Goal: Communication & Community: Answer question/provide support

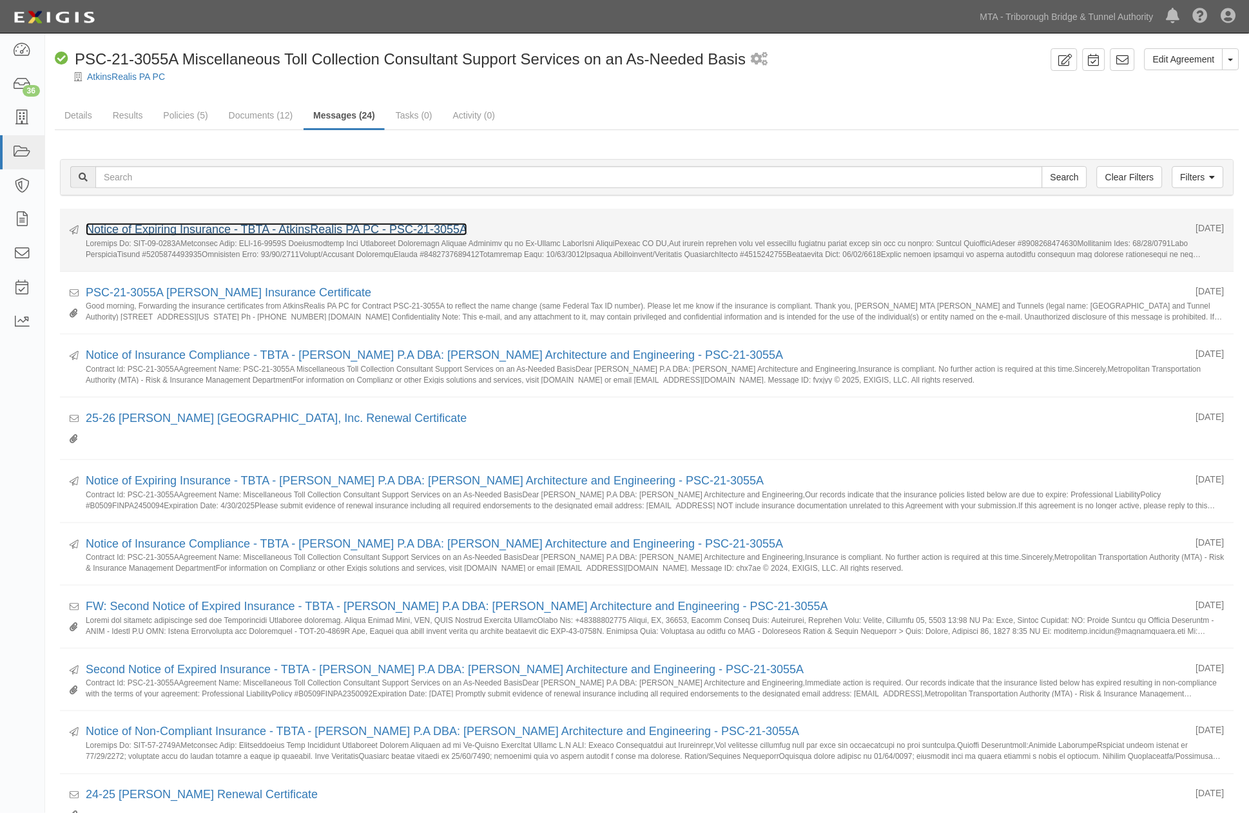
click at [202, 233] on link "Notice of Expiring Insurance - TBTA - AtkinsRealis PA PC - PSC-21-3055A" at bounding box center [276, 229] width 381 height 13
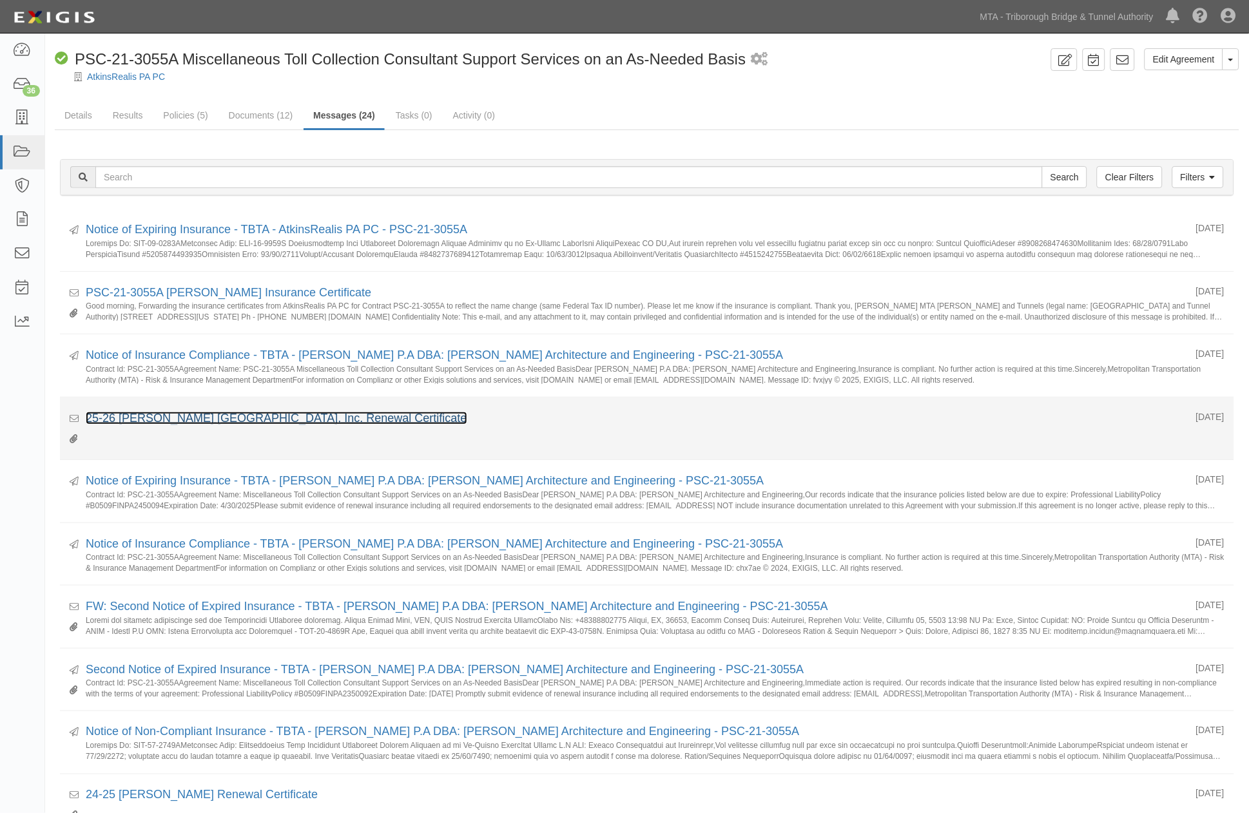
click at [214, 419] on link "25-26 Atkins North America, Inc. Renewal Certificate" at bounding box center [276, 418] width 381 height 13
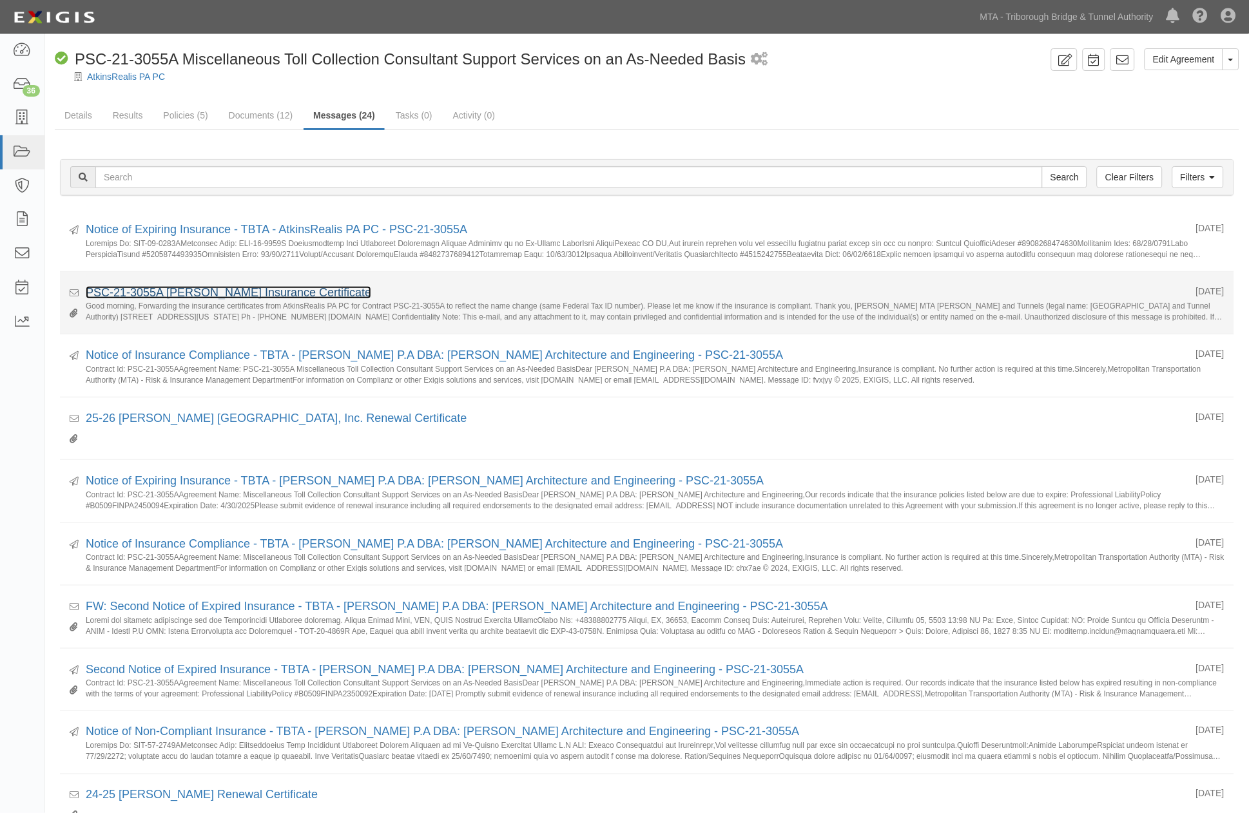
click at [216, 294] on link "PSC-21-3055A Atkins Insurance Certificate" at bounding box center [228, 292] width 285 height 13
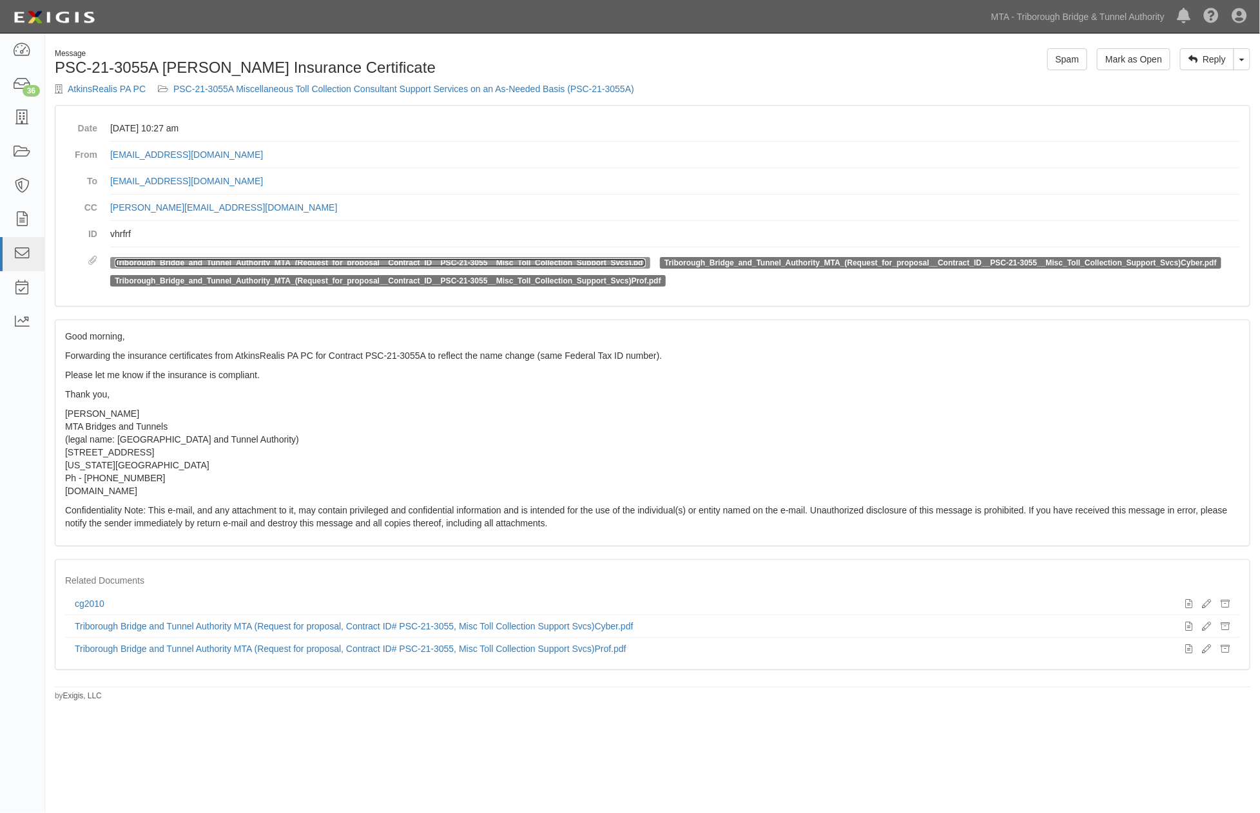
click at [232, 260] on link "Triborough_Bridge_and_Tunnel_Authority_MTA_(Request_for_proposal__Contract_ID__…" at bounding box center [380, 262] width 531 height 9
click at [729, 263] on link "Triborough_Bridge_and_Tunnel_Authority_MTA_(Request_for_proposal__Contract_ID__…" at bounding box center [940, 262] width 552 height 9
click at [422, 87] on link "PSC-21-3055A Miscellaneous Toll Collection Consultant Support Services on an As…" at bounding box center [403, 89] width 461 height 10
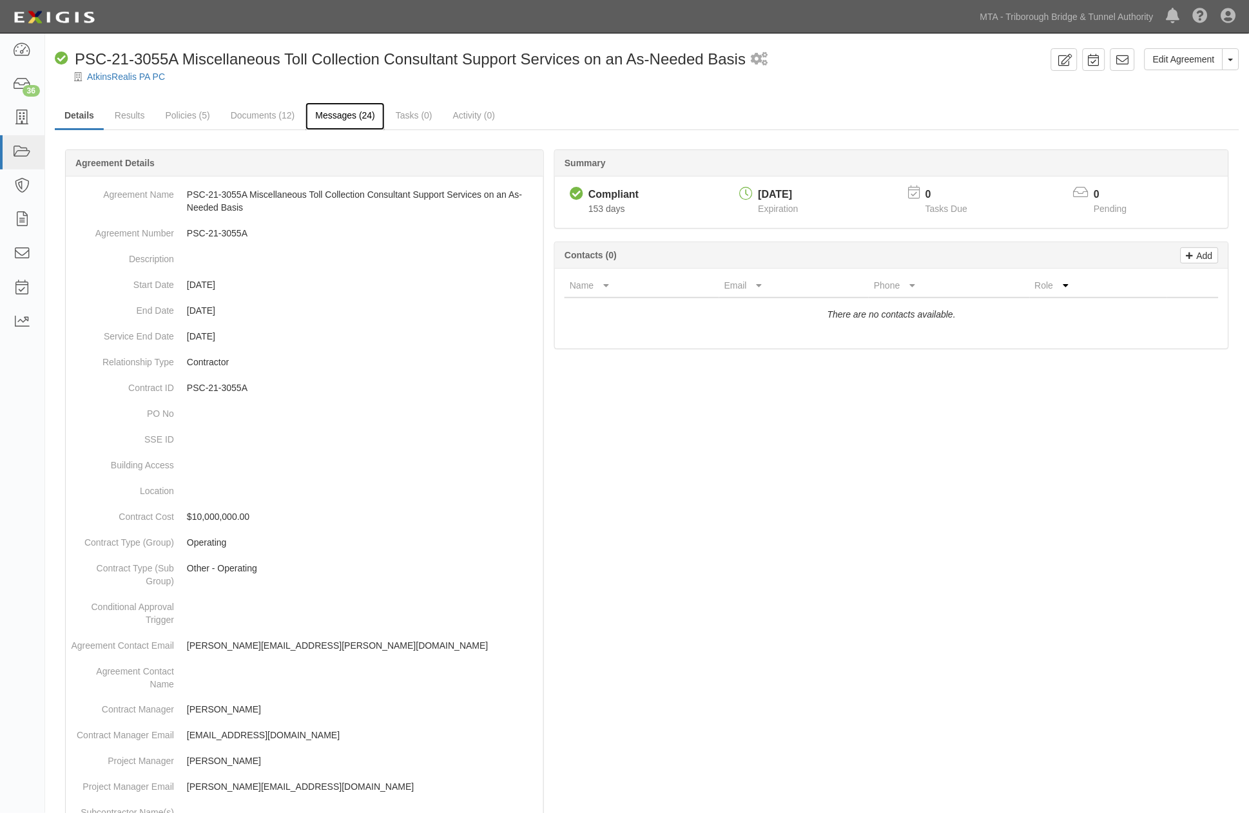
click at [371, 117] on link "Messages (24)" at bounding box center [344, 116] width 79 height 28
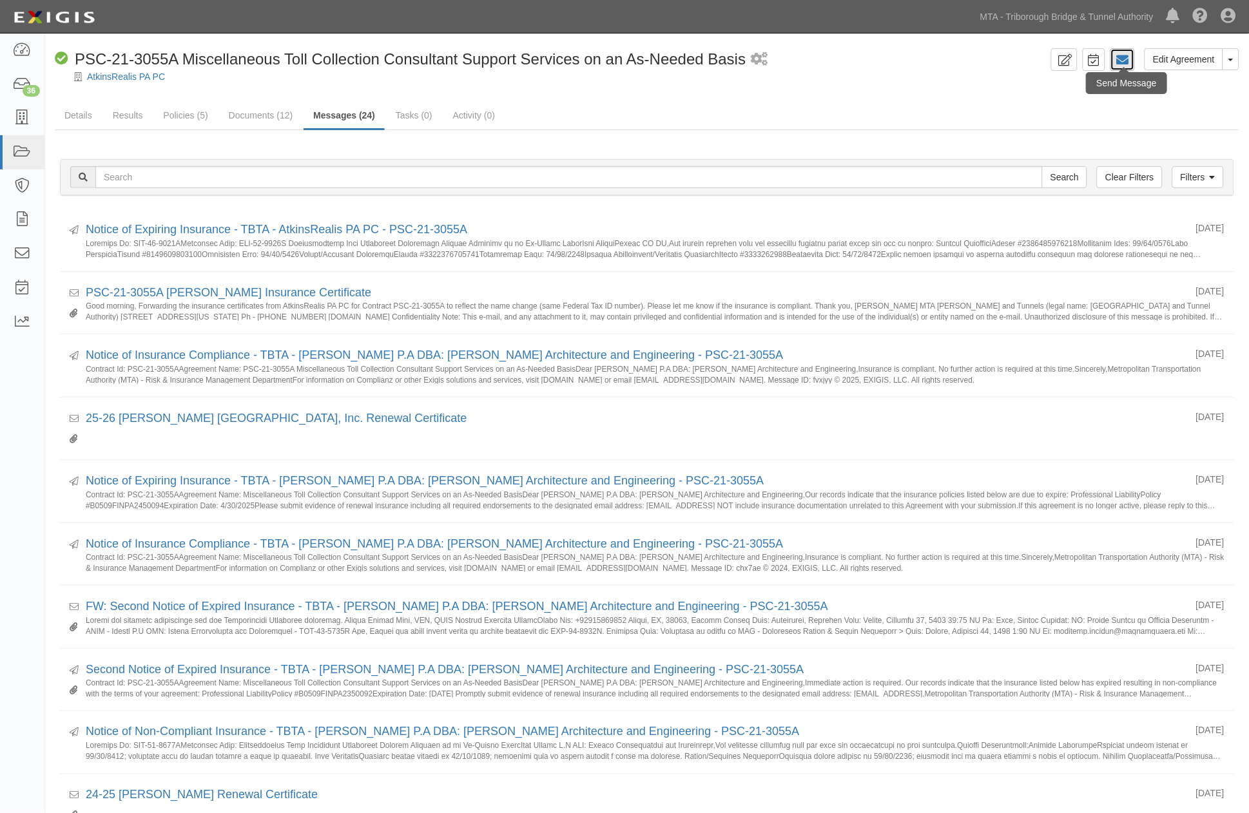
click at [1128, 61] on icon at bounding box center [1122, 59] width 13 height 13
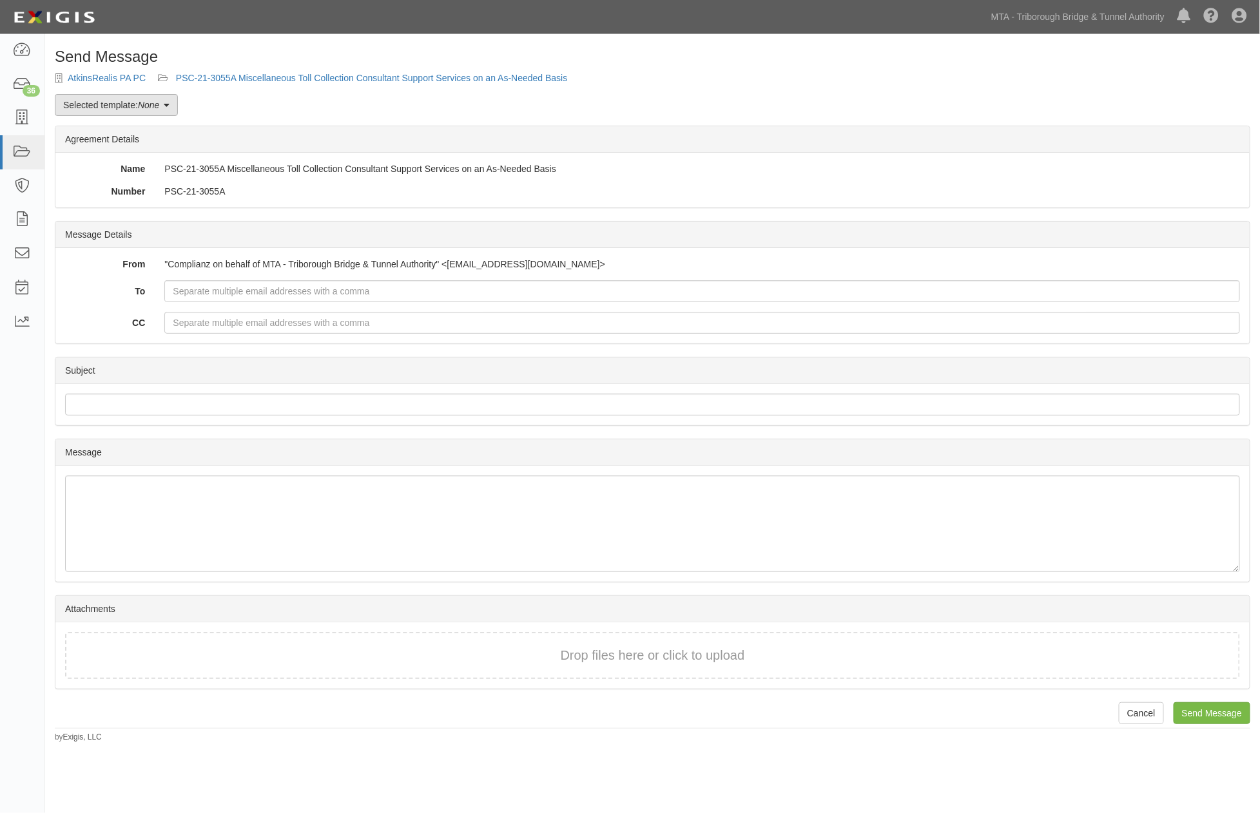
click at [101, 111] on link "Selected template: None" at bounding box center [116, 105] width 123 height 22
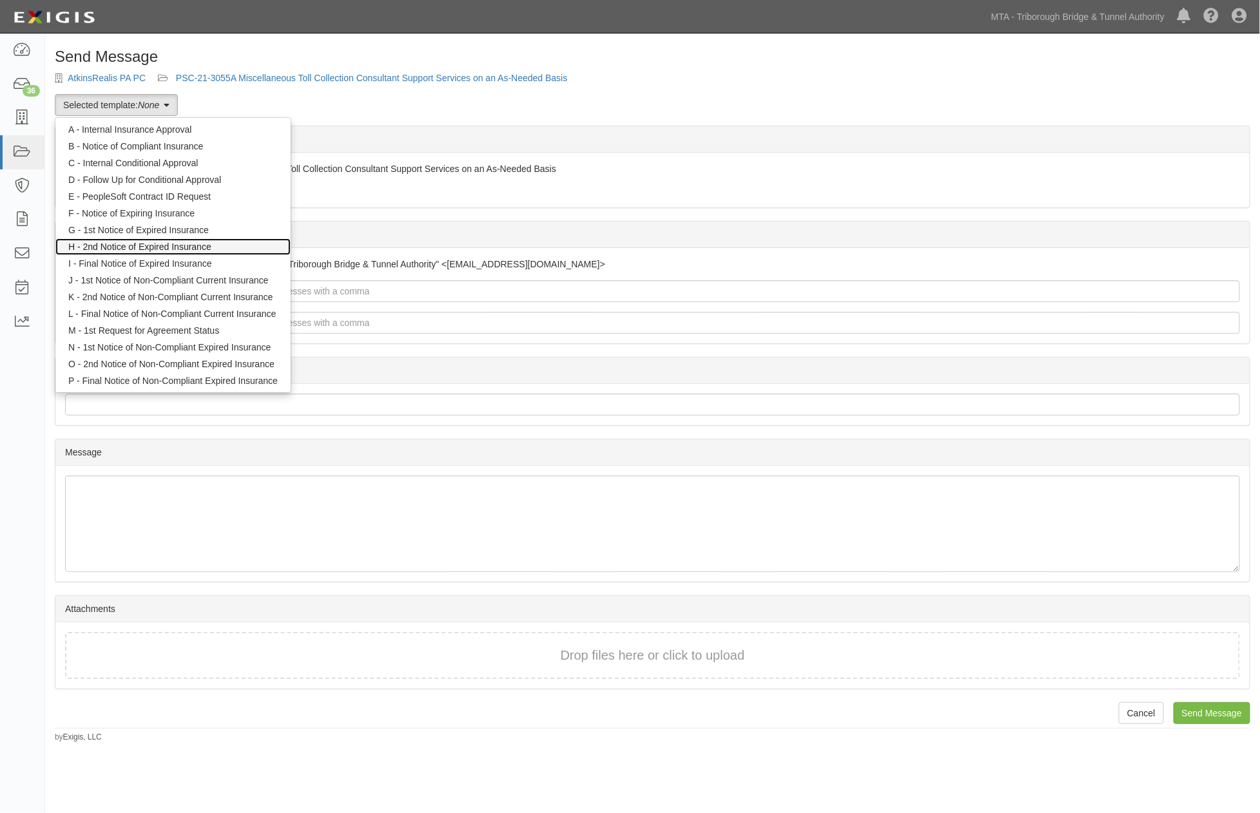
click at [119, 243] on link "H - 2nd Notice of Expired Insurance" at bounding box center [172, 246] width 235 height 17
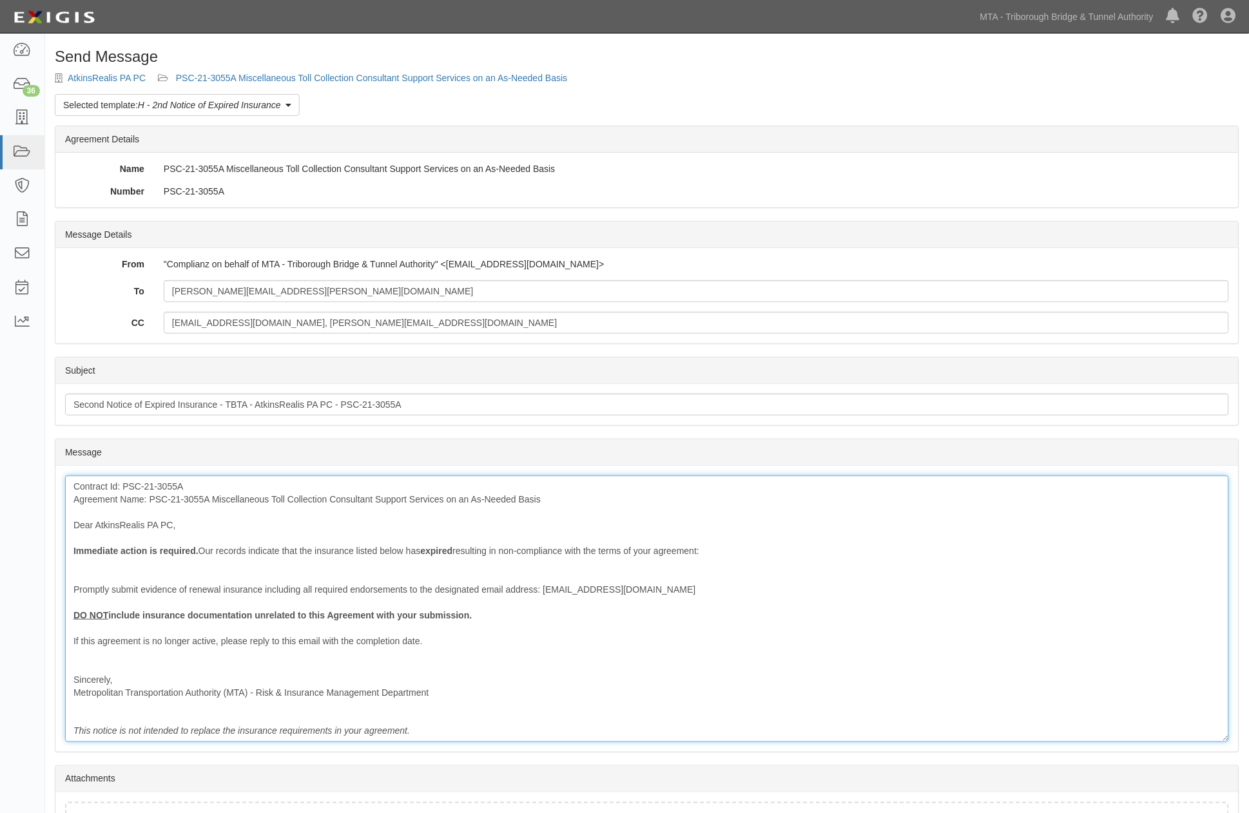
click at [181, 495] on div "Contract Id: PSC-21-3055A Agreement Name: PSC-21-3055A Miscellaneous Toll Colle…" at bounding box center [647, 609] width 1164 height 267
click at [182, 495] on div "Contract Id: PSC-21-3055A Agreement Name: PSC-21-3055A Miscellaneous Toll Colle…" at bounding box center [647, 609] width 1164 height 267
click at [183, 494] on div "Contract Id: PSC-21-3055A Agreement Name: PSC-21-3055A Miscellaneous Toll Colle…" at bounding box center [647, 609] width 1164 height 267
click at [187, 498] on div "Contract Id: PSC-21-3055A Agreement Name: PSC-21-3055A Miscellaneous Toll Colle…" at bounding box center [647, 609] width 1164 height 267
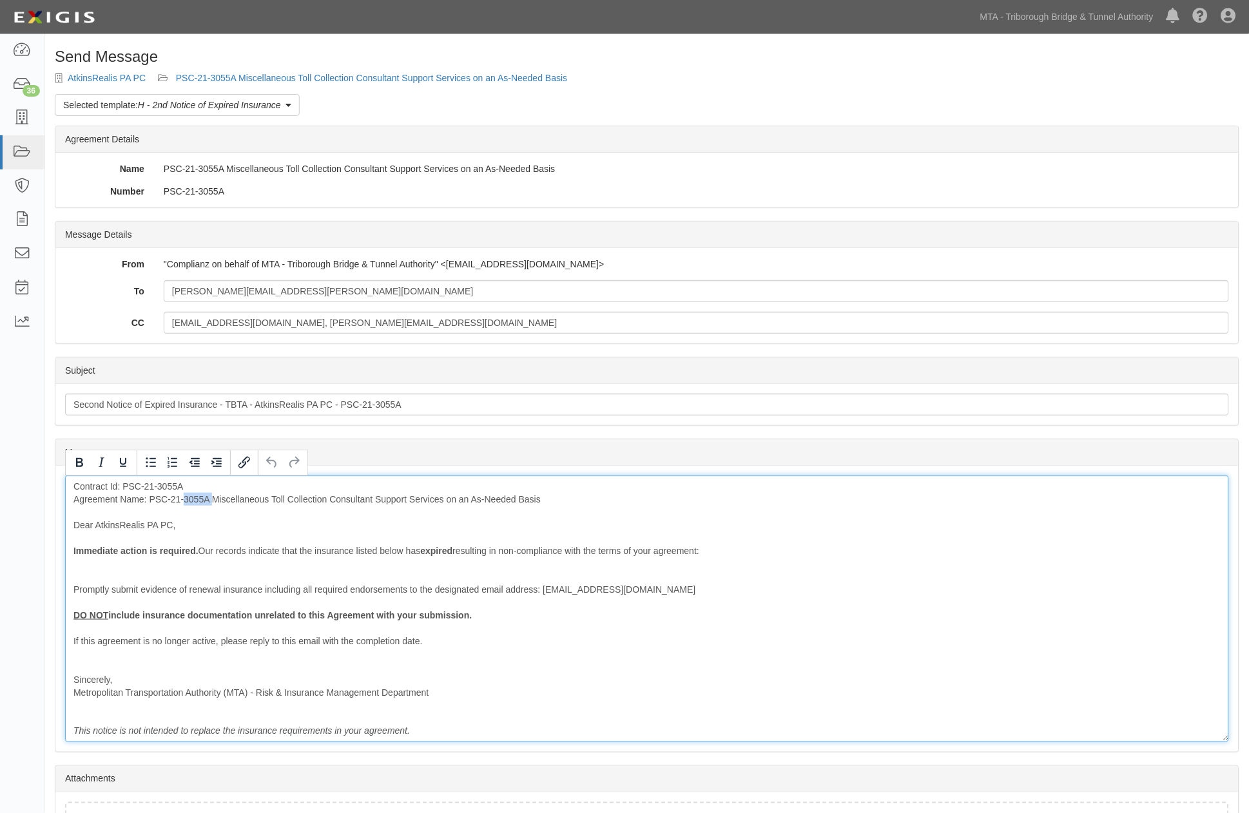
click at [187, 498] on div "Contract Id: PSC-21-3055A Agreement Name: PSC-21-3055A Miscellaneous Toll Colle…" at bounding box center [647, 609] width 1164 height 267
click at [213, 503] on div "Contract Id: PSC-21-3055A Agreement Name: PSC-21-3055A Miscellaneous Toll Colle…" at bounding box center [647, 609] width 1164 height 267
drag, startPoint x: 209, startPoint y: 499, endPoint x: 150, endPoint y: 499, distance: 59.3
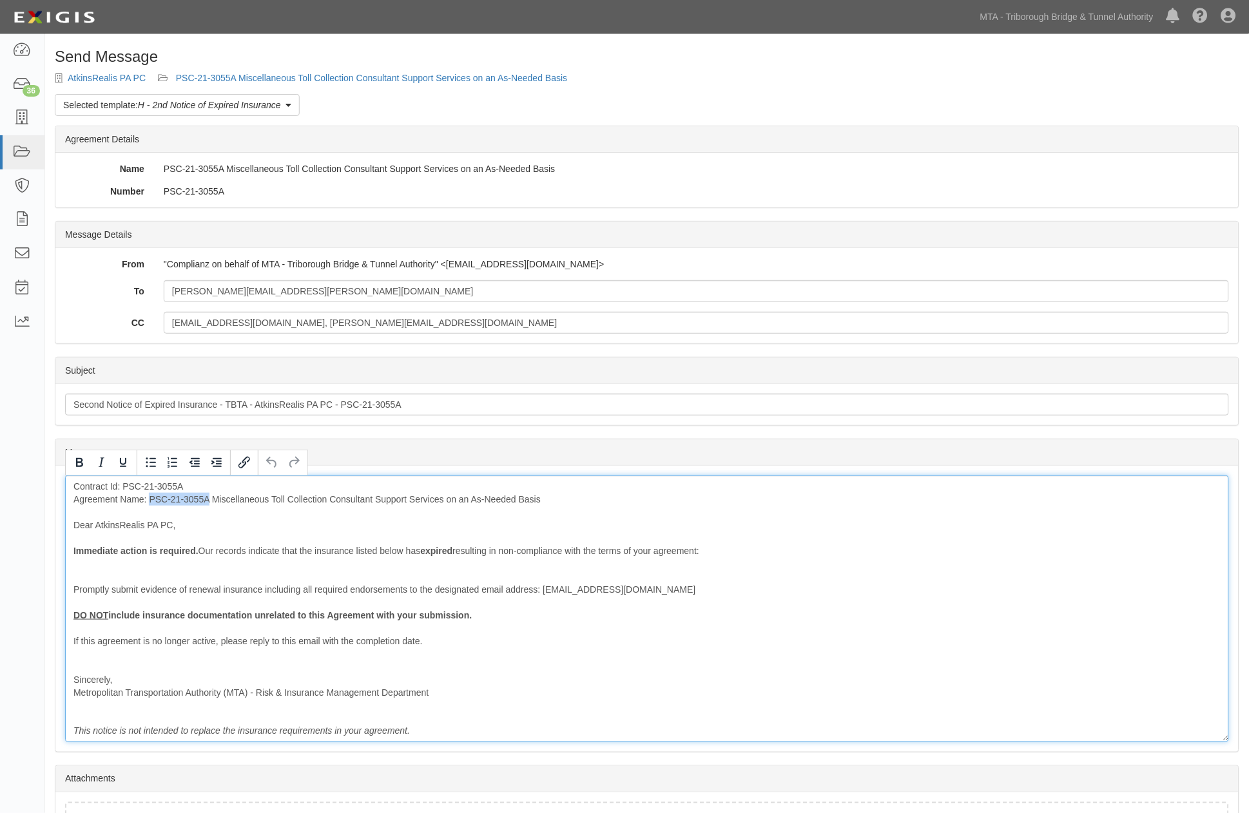
click at [150, 499] on div "Contract Id: PSC-21-3055A Agreement Name: PSC-21-3055A Miscellaneous Toll Colle…" at bounding box center [647, 609] width 1164 height 267
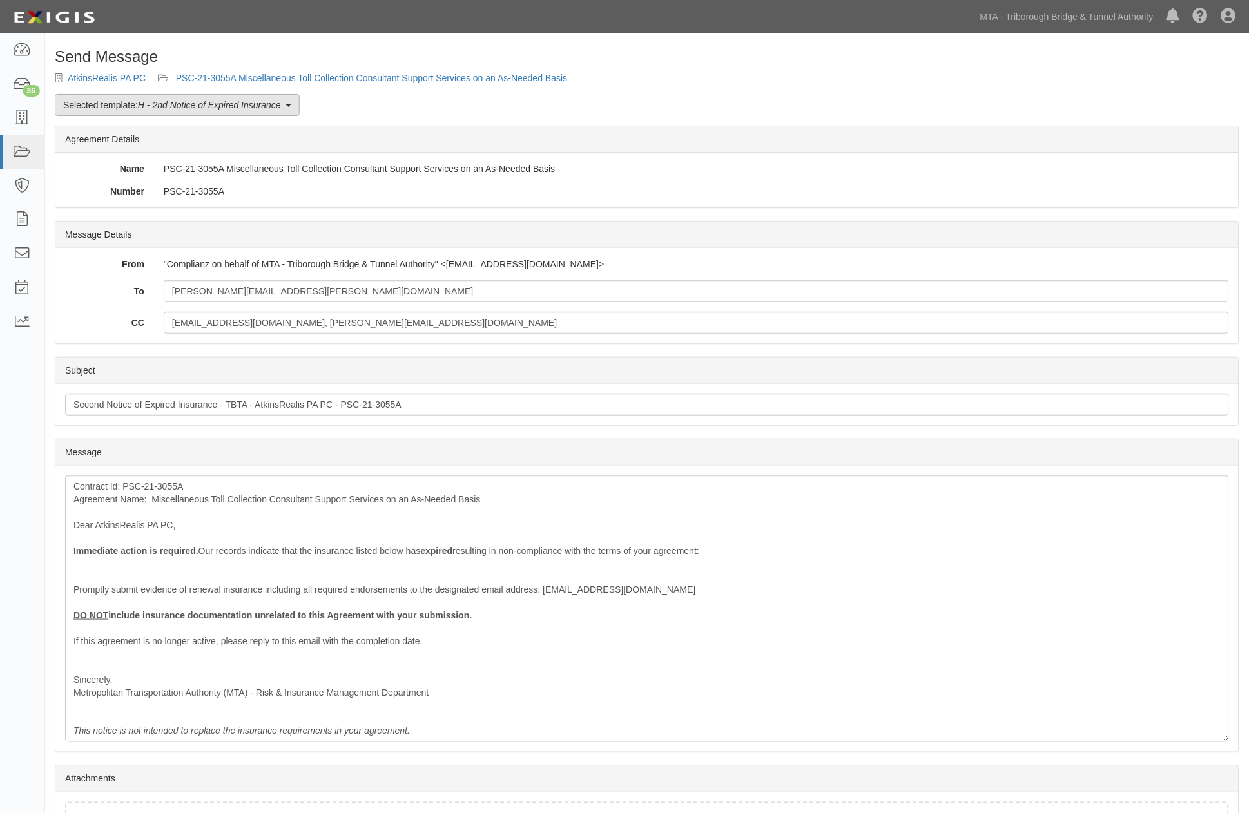
click at [213, 105] on em "H - 2nd Notice of Expired Insurance" at bounding box center [209, 105] width 143 height 10
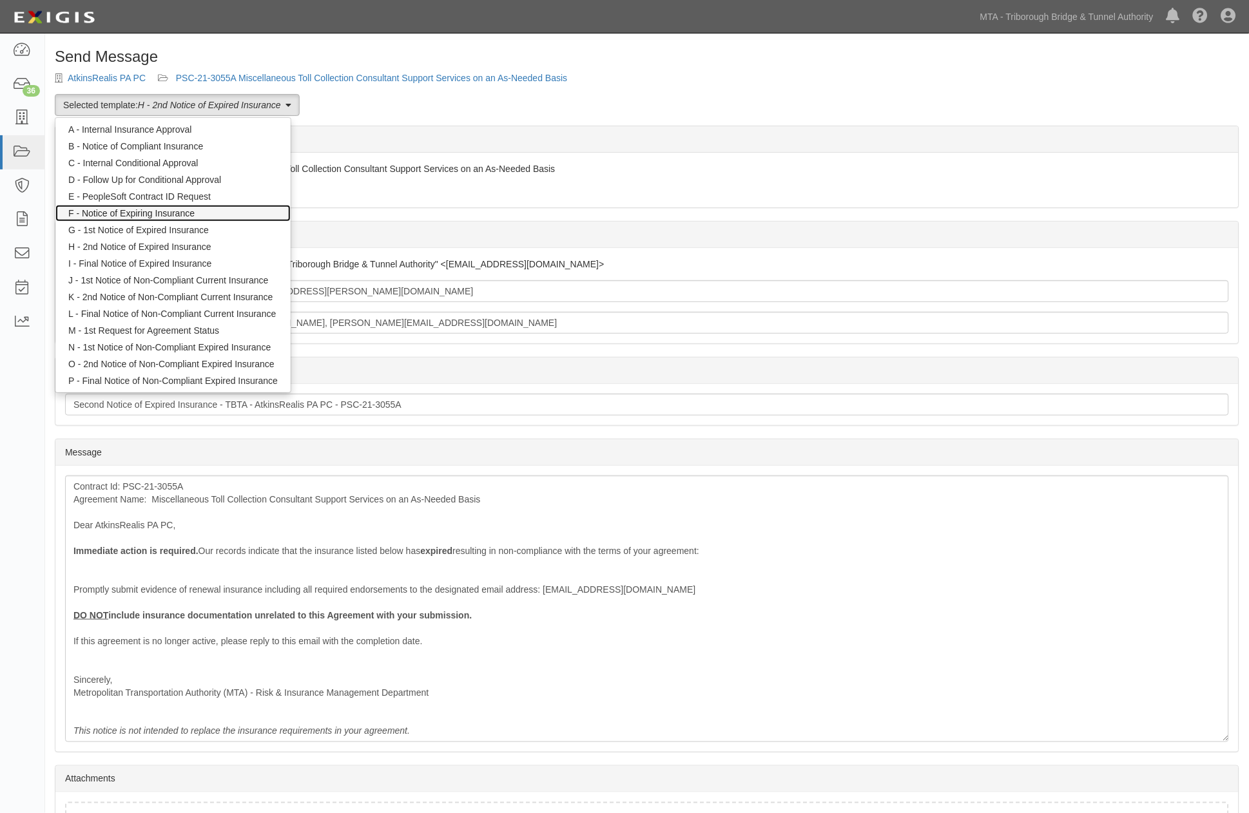
click at [183, 209] on link "F - Notice of Expiring Insurance" at bounding box center [172, 213] width 235 height 17
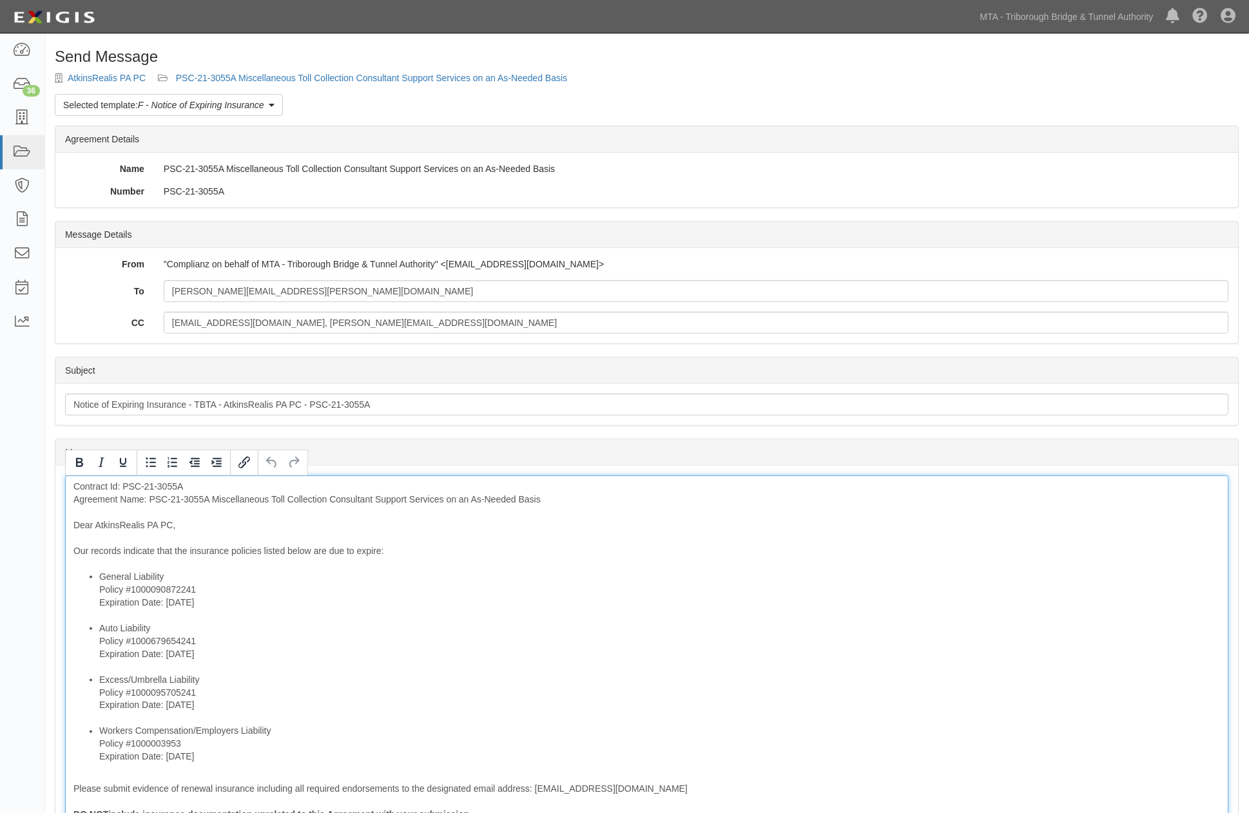
click at [191, 494] on div "Contract Id: PSC-21-3055A Agreement Name: PSC-21-3055A Miscellaneous Toll Colle…" at bounding box center [647, 709] width 1164 height 467
drag, startPoint x: 209, startPoint y: 501, endPoint x: 146, endPoint y: 495, distance: 63.4
click at [146, 495] on div "Contract Id: PSC-21-3055A Agreement Name: PSC-21-3055A Miscellaneous Toll Colle…" at bounding box center [647, 709] width 1164 height 467
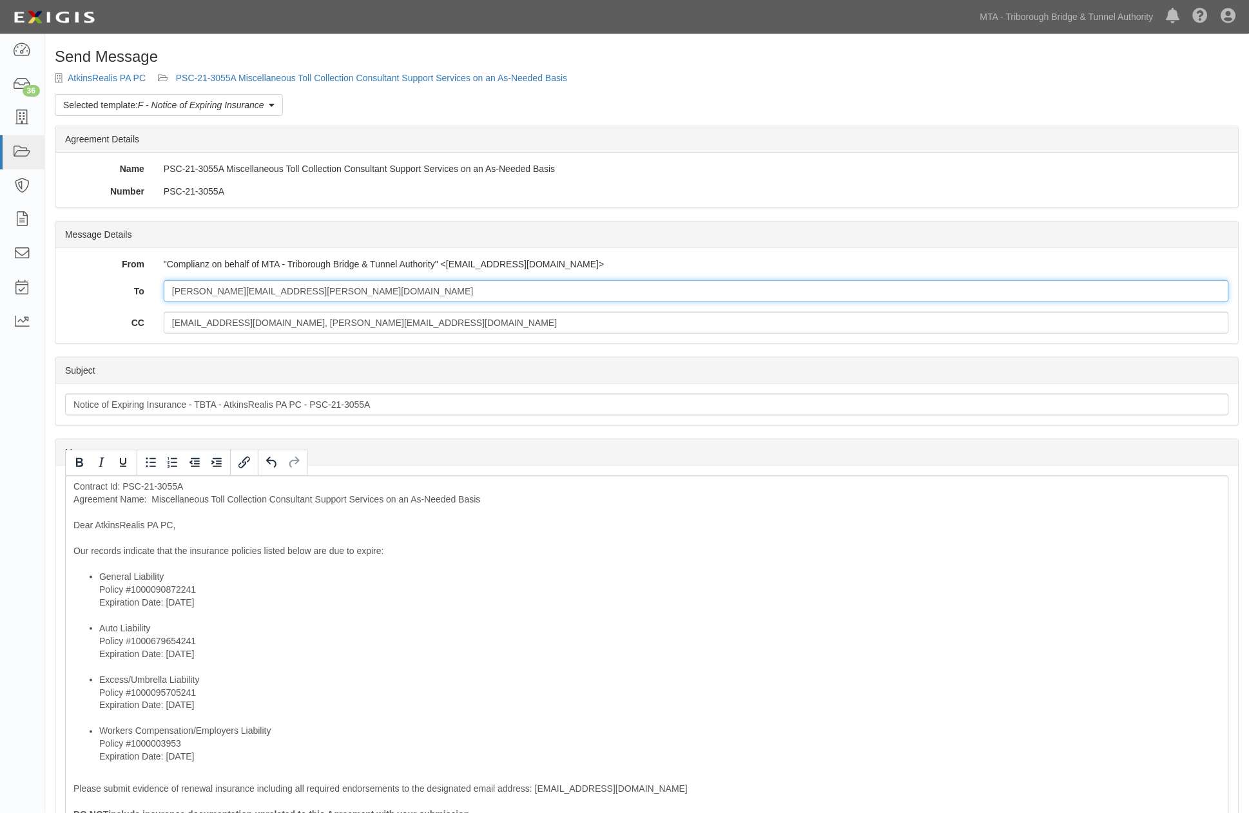
click at [479, 288] on input "jennifer.pickard@atkinsglobal.com" at bounding box center [696, 291] width 1065 height 22
paste input "lorne.e.donnelly@marsh.com"
type input "jennifer.pickard@atkinsglobal.com; lorne.e.donnelly@marsh.com"
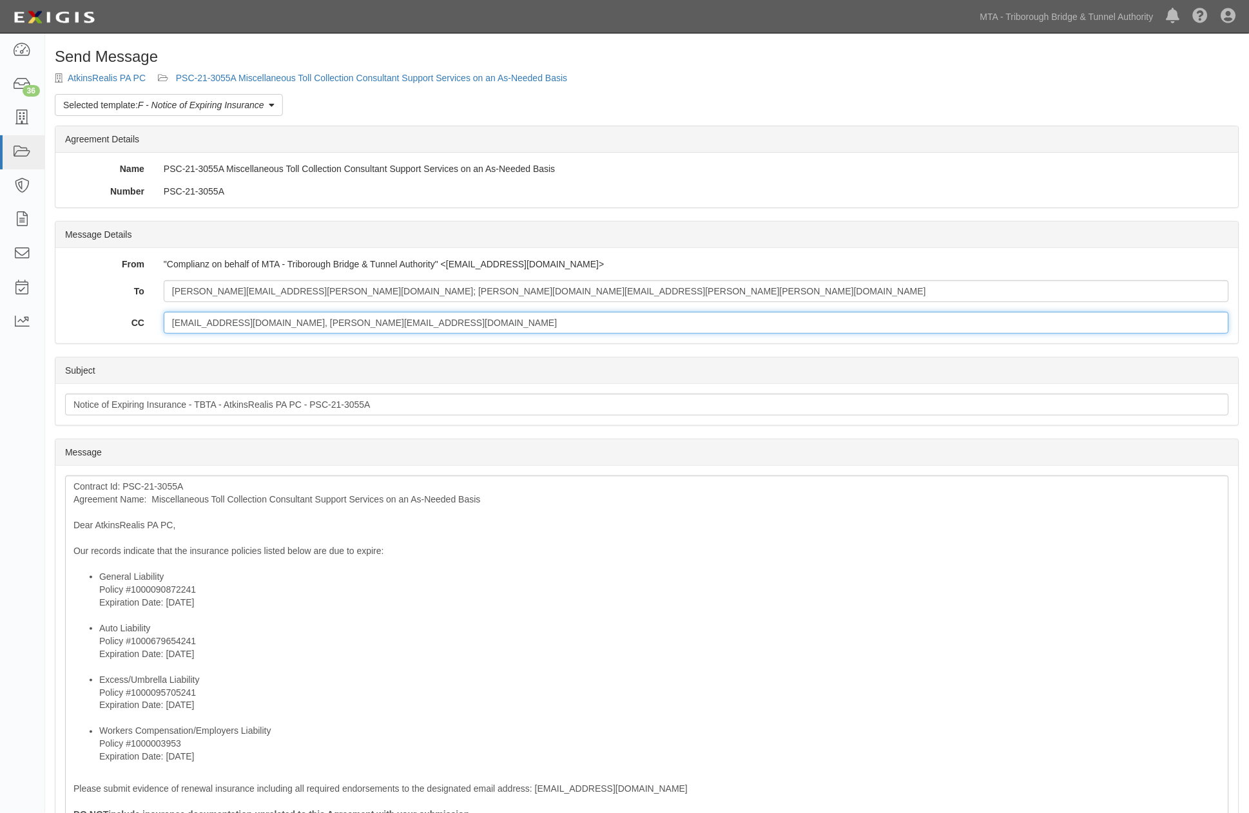
drag, startPoint x: 370, startPoint y: 324, endPoint x: 131, endPoint y: 323, distance: 238.4
click at [131, 323] on div "CC rgolubow@mtabt.org, prichard@mtabt.org" at bounding box center [646, 323] width 1183 height 22
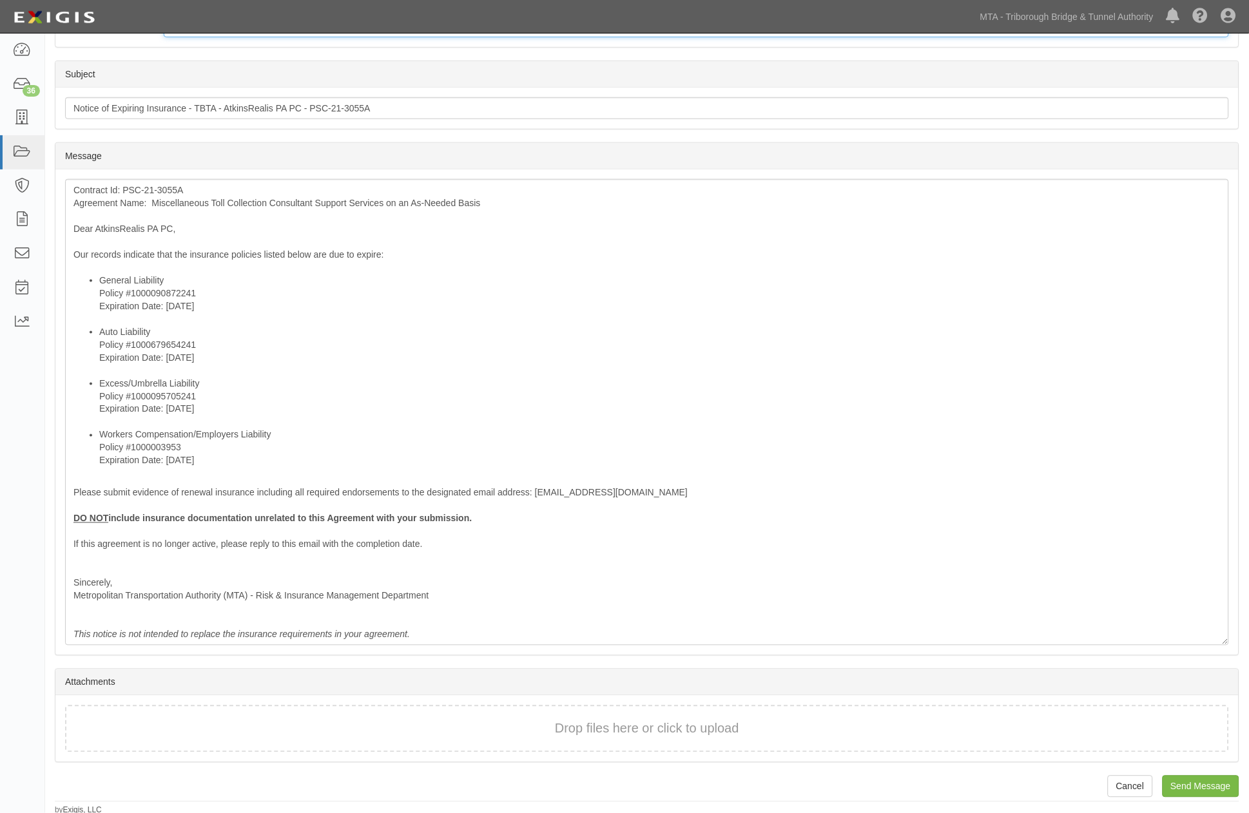
scroll to position [299, 0]
click at [1201, 782] on input "Send Message" at bounding box center [1200, 784] width 77 height 22
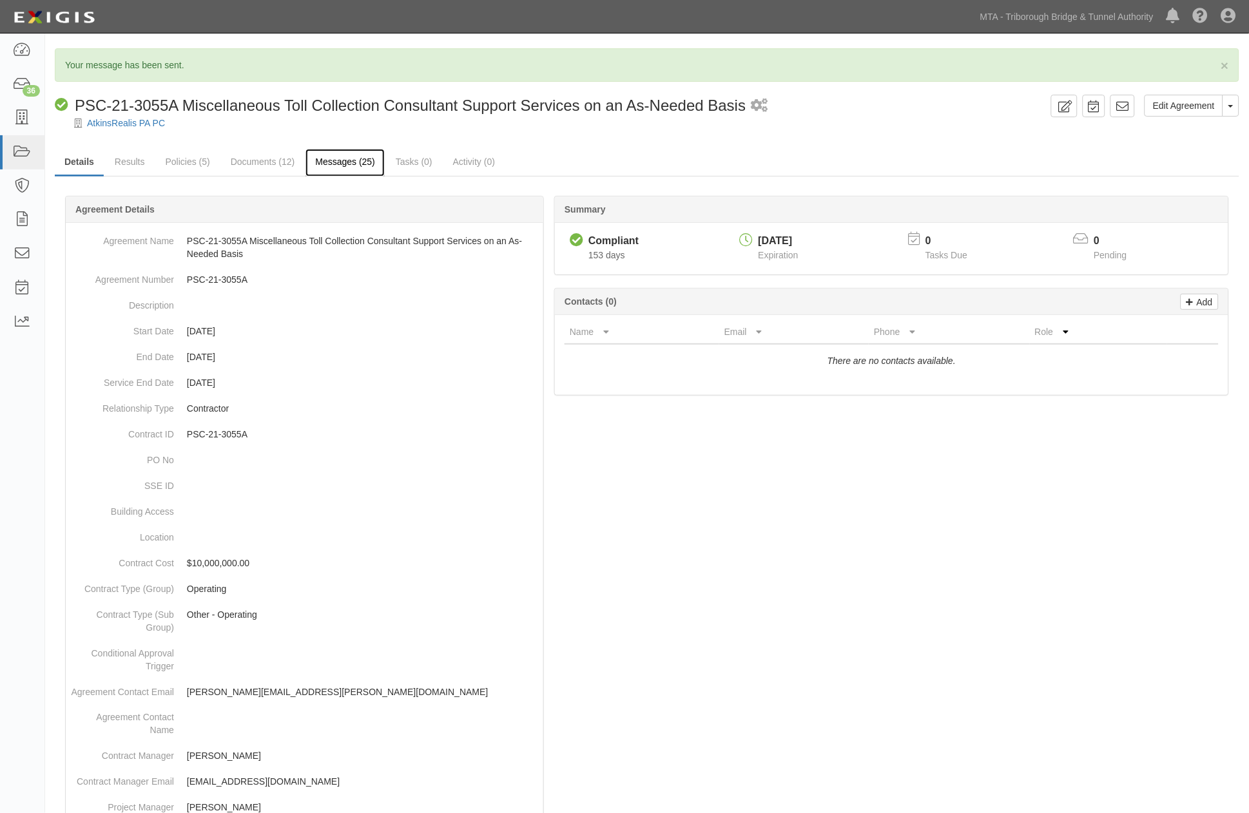
click at [362, 164] on link "Messages (25)" at bounding box center [344, 163] width 79 height 28
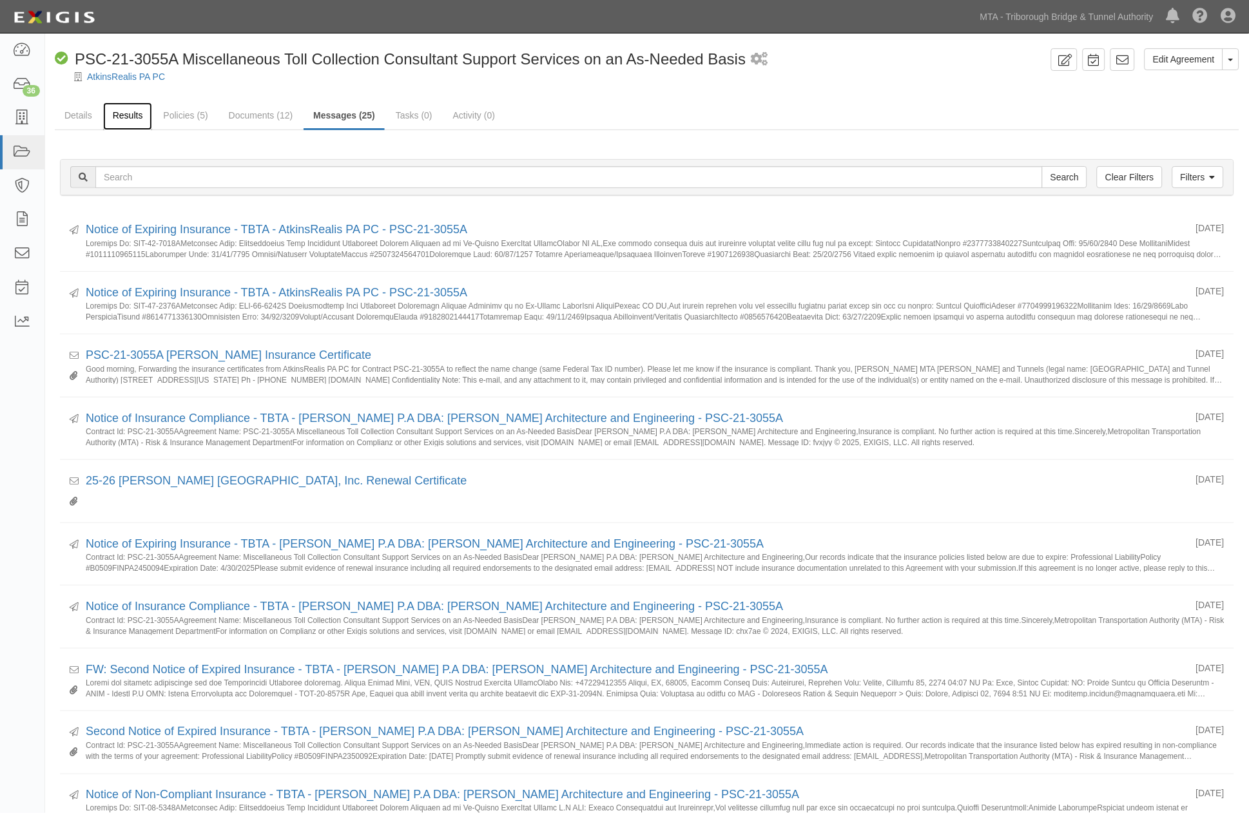
click at [115, 115] on link "Results" at bounding box center [128, 116] width 50 height 28
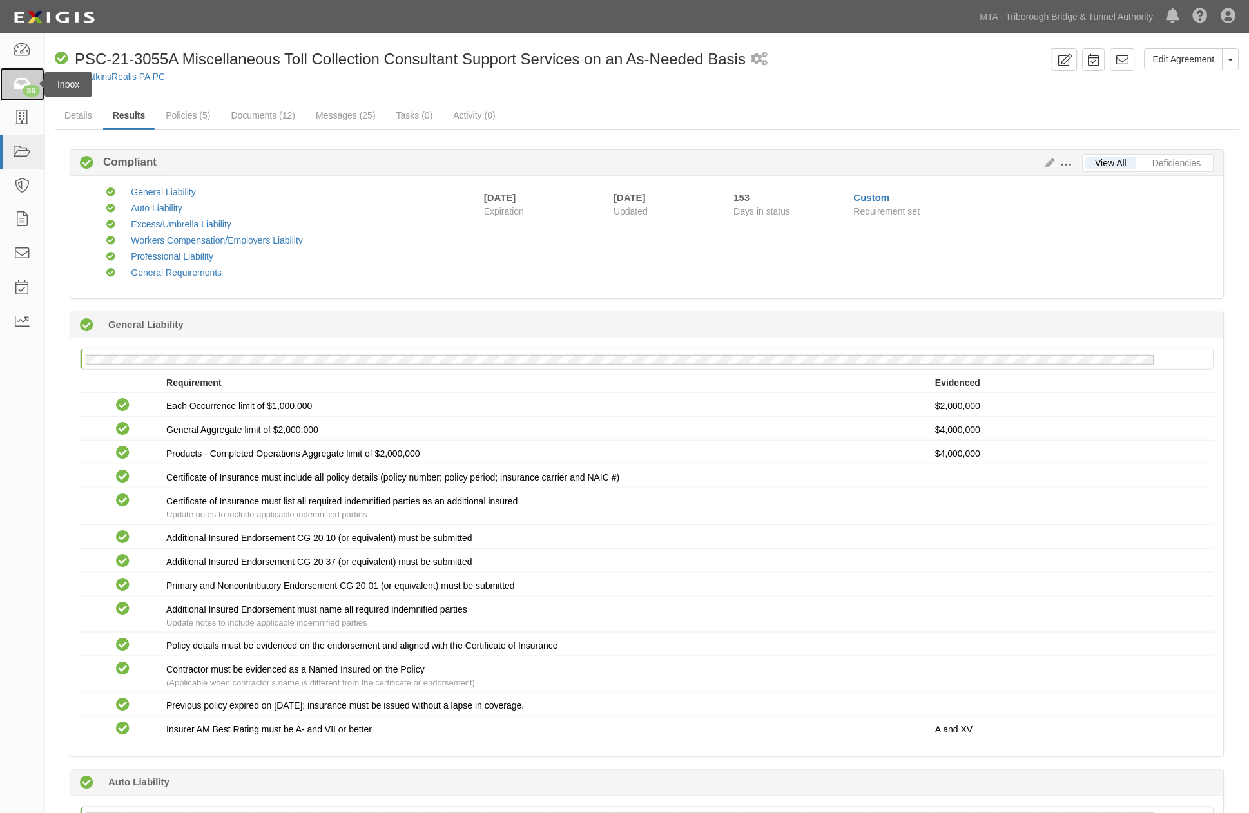
click at [12, 80] on link "36" at bounding box center [22, 85] width 44 height 34
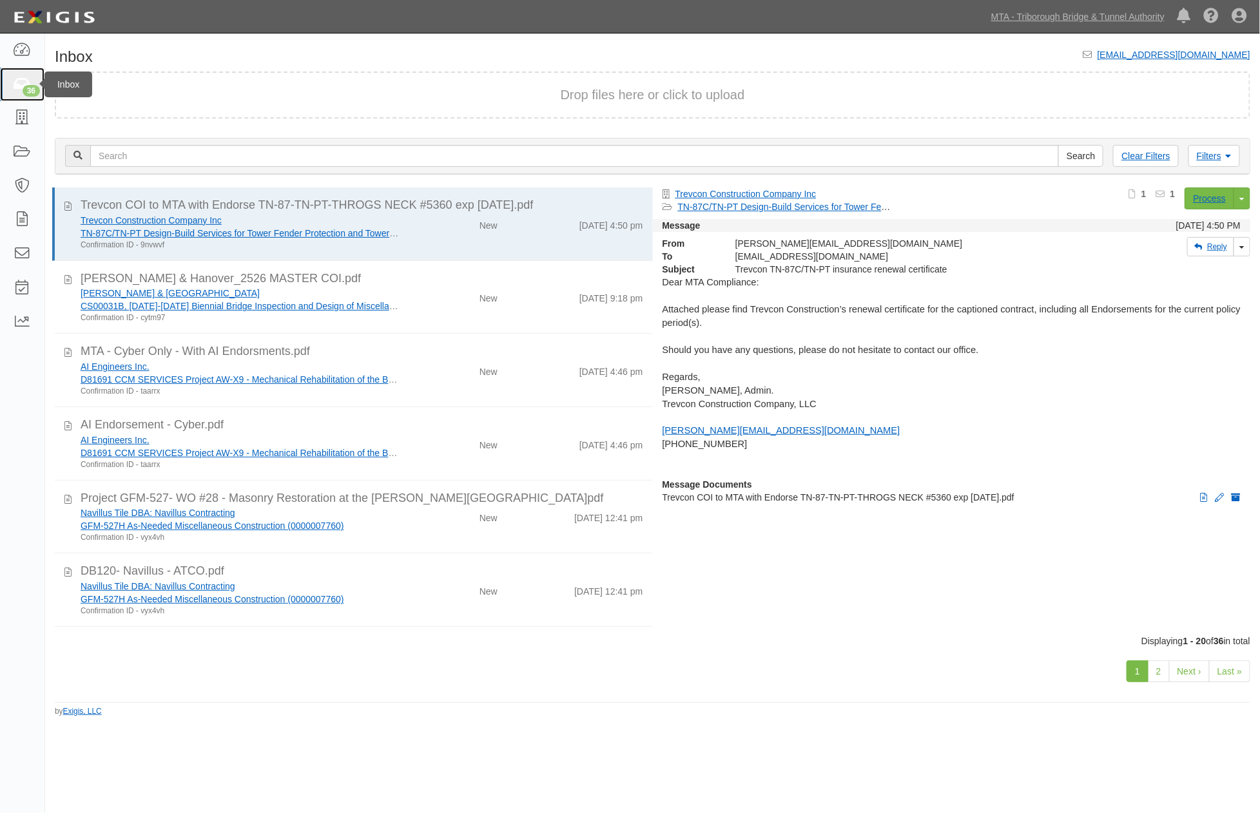
click at [17, 82] on icon at bounding box center [22, 84] width 18 height 15
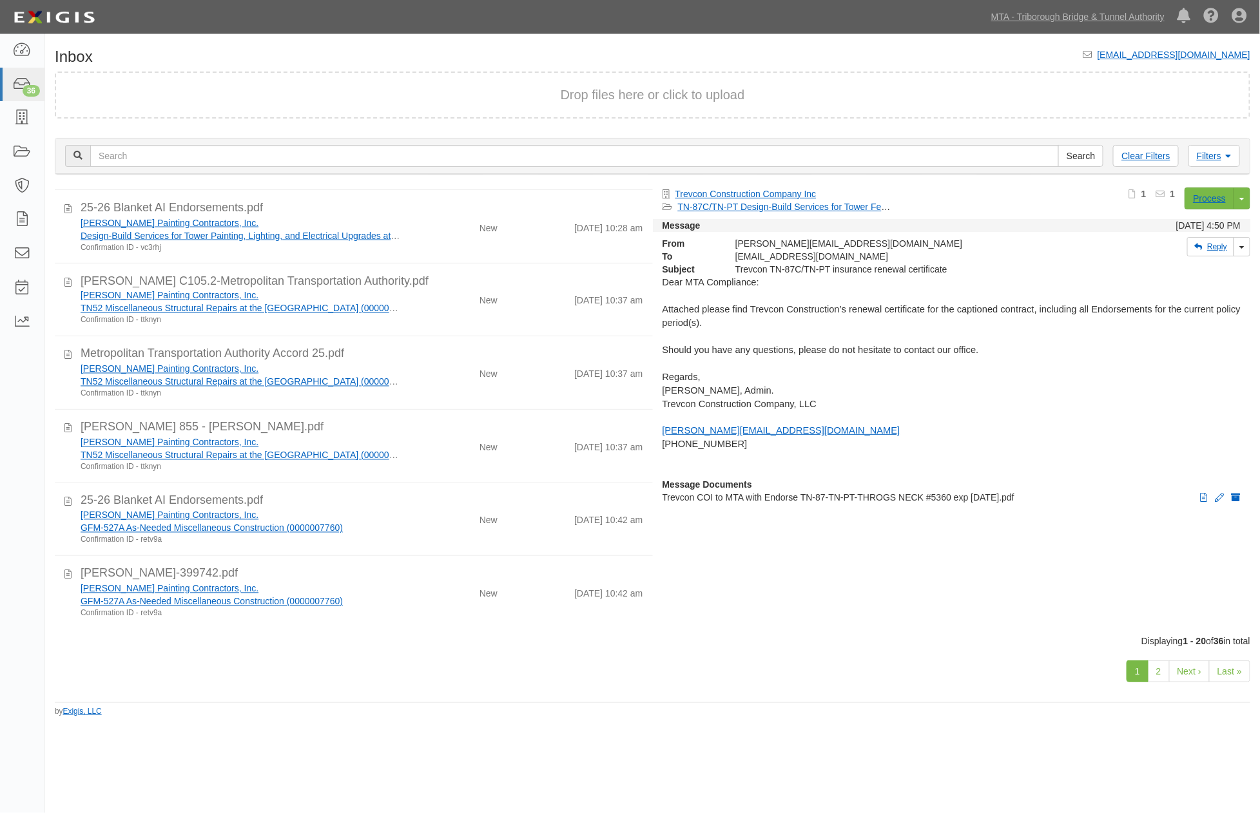
scroll to position [1026, 0]
click at [1066, 18] on link "MTA - Triborough Bridge & Tunnel Authority" at bounding box center [1078, 17] width 186 height 26
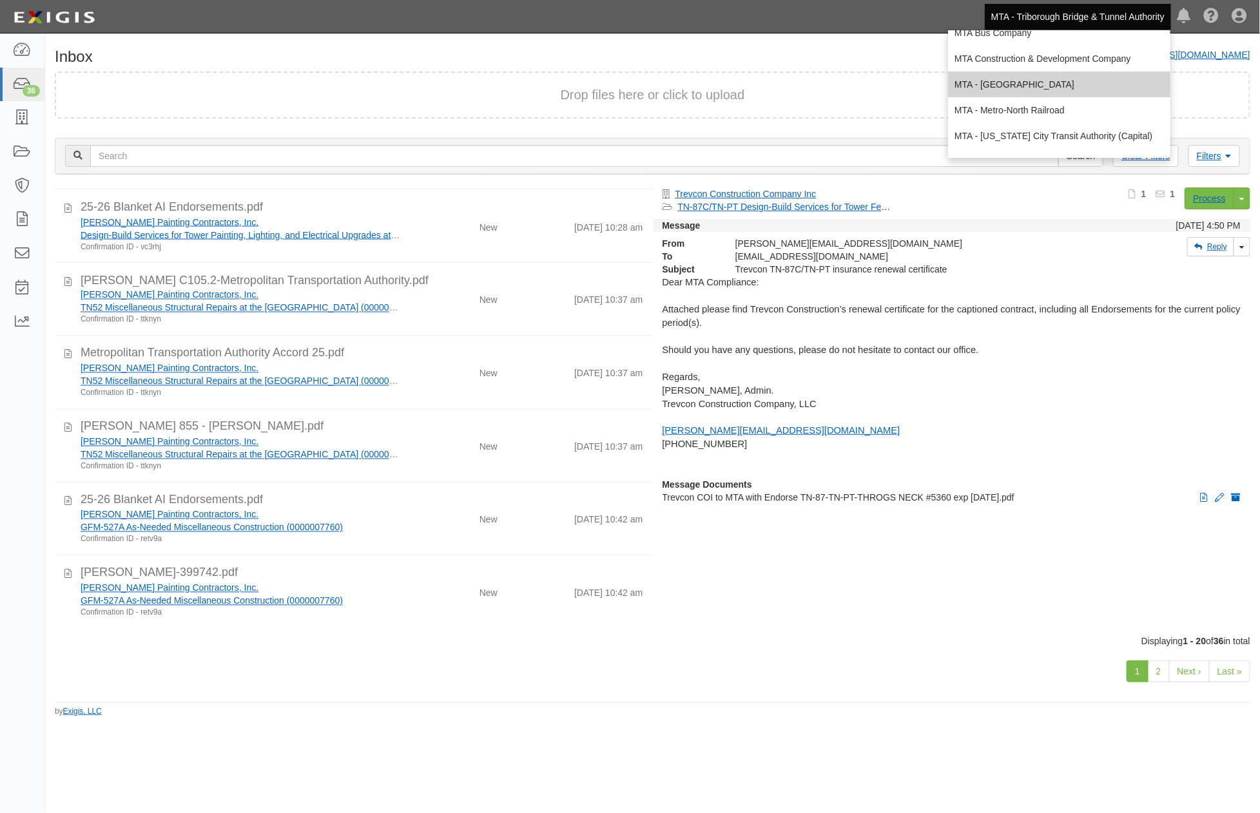
scroll to position [72, 0]
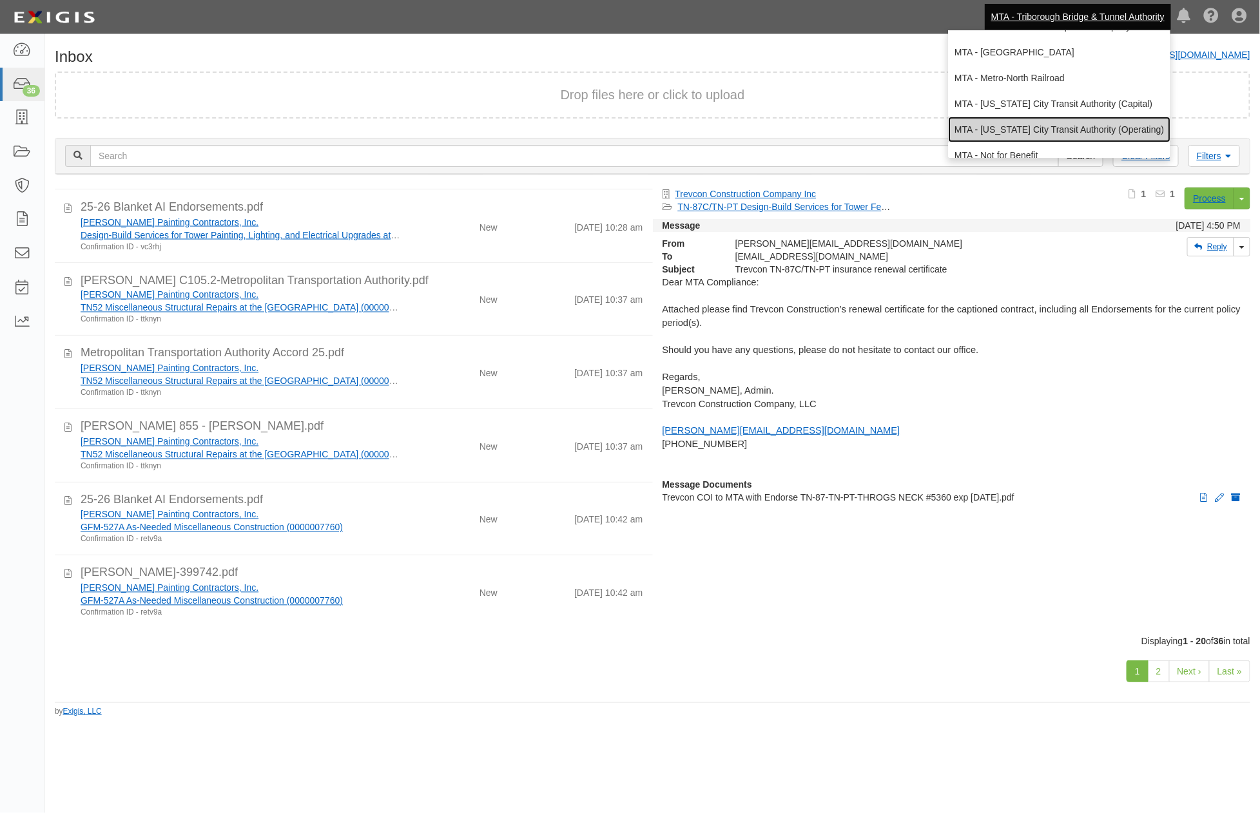
click at [1008, 128] on link "MTA - [US_STATE] City Transit Authority (Operating)" at bounding box center [1059, 130] width 222 height 26
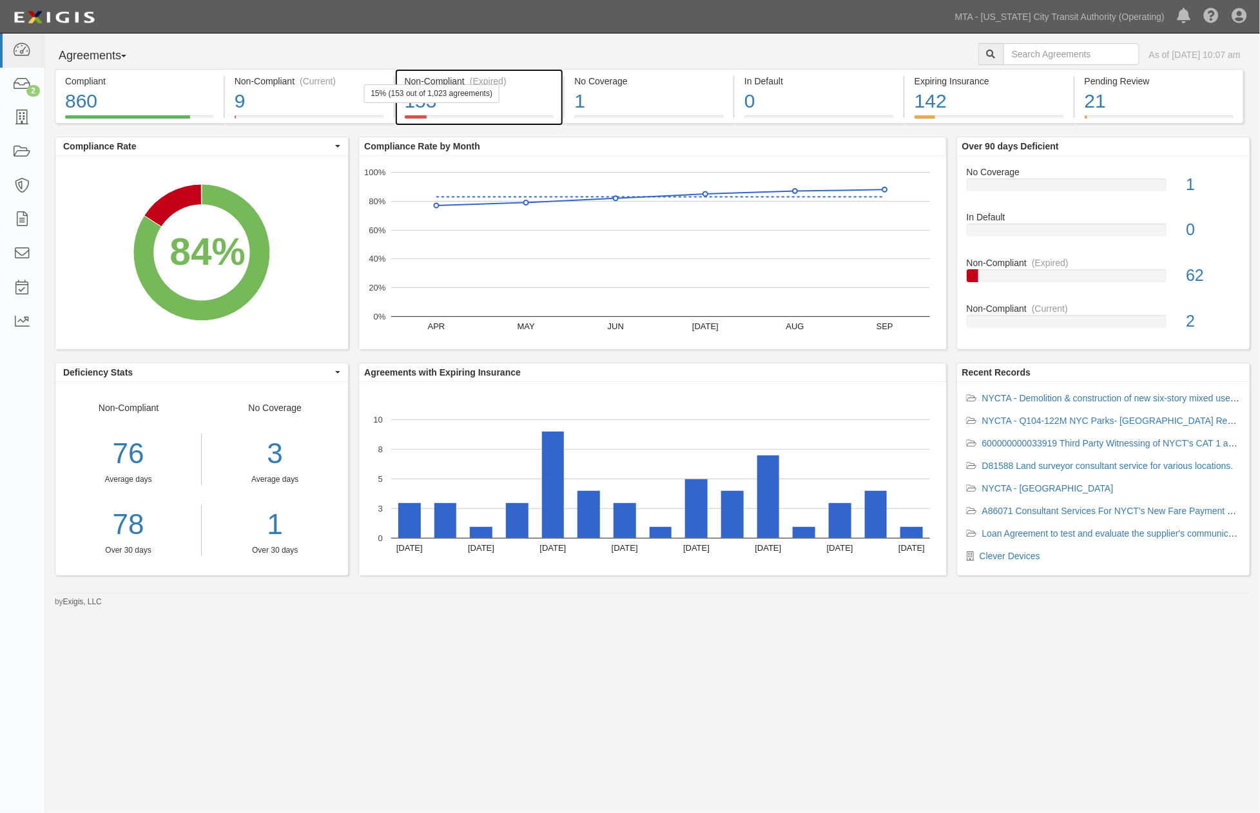
click at [518, 99] on div "153" at bounding box center [479, 102] width 149 height 28
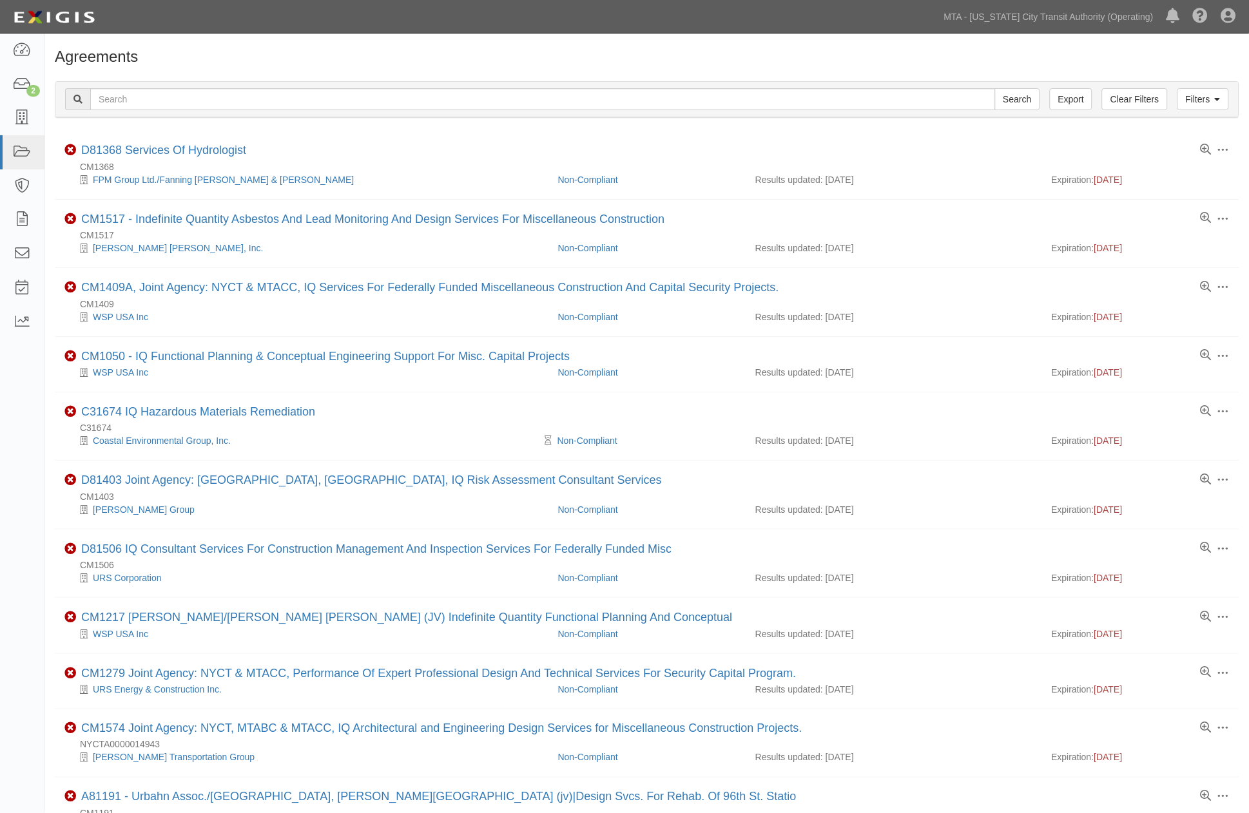
click at [1241, 313] on div "Agreements Filters Clear Filters Export Search Filters Compliance Status Compli…" at bounding box center [647, 809] width 1204 height 1523
click at [19, 122] on icon at bounding box center [22, 118] width 18 height 15
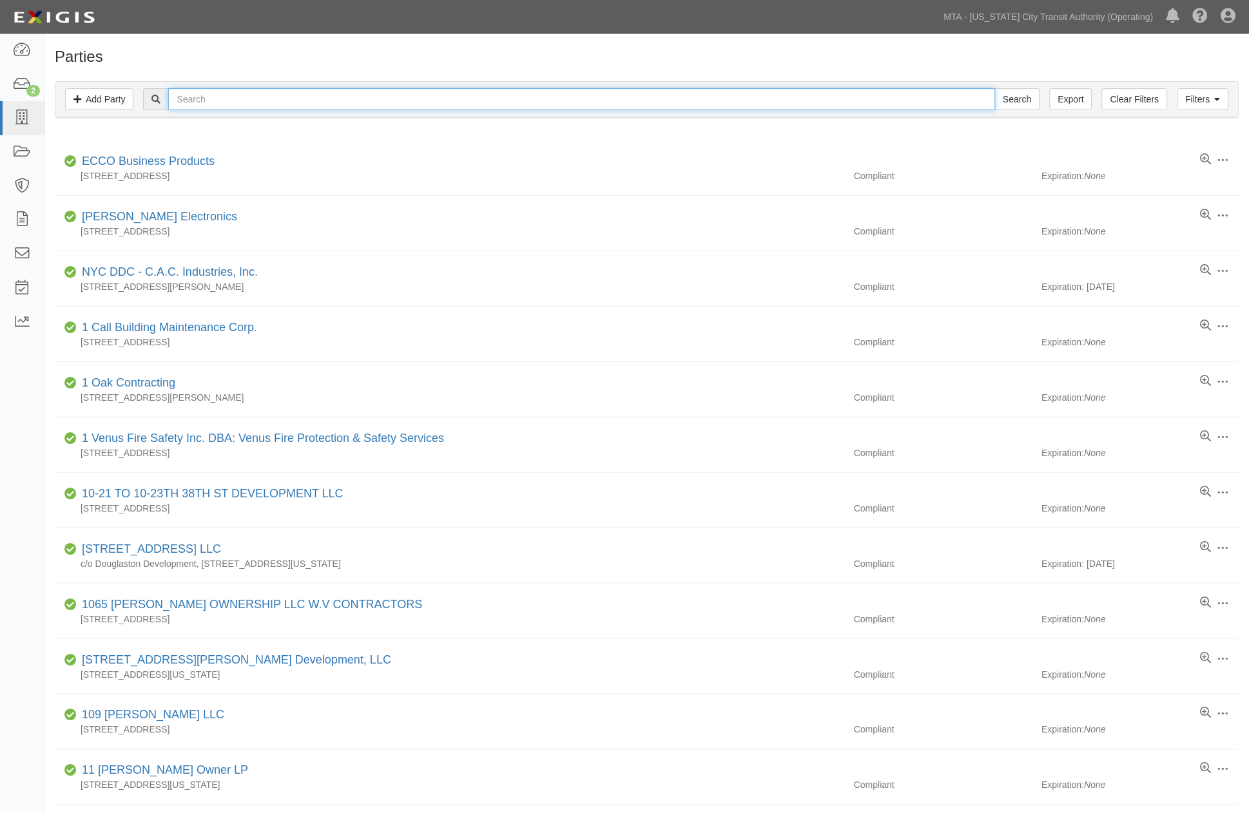
paste input "Televic"
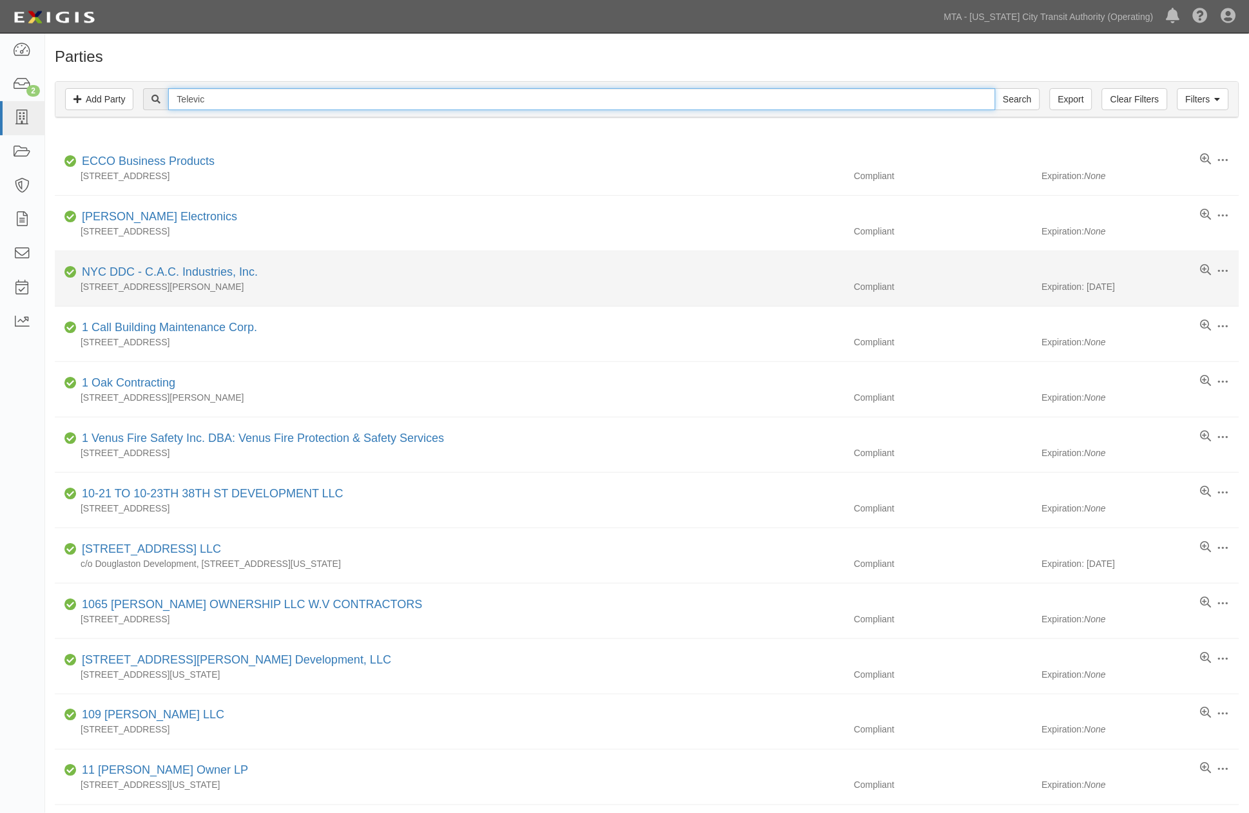
type input "Televic"
click at [995, 88] on input "Search" at bounding box center [1017, 99] width 45 height 22
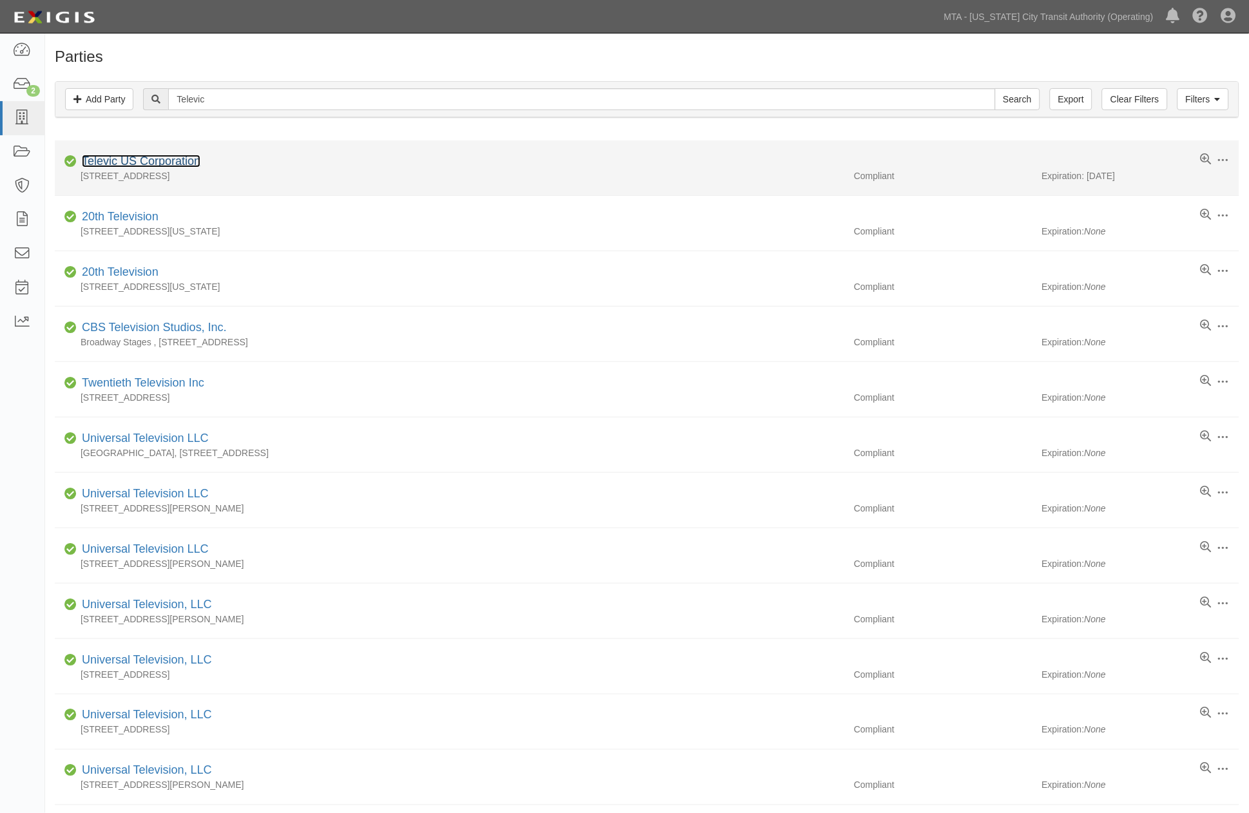
click at [127, 165] on link "Televic US Corporation" at bounding box center [141, 161] width 119 height 13
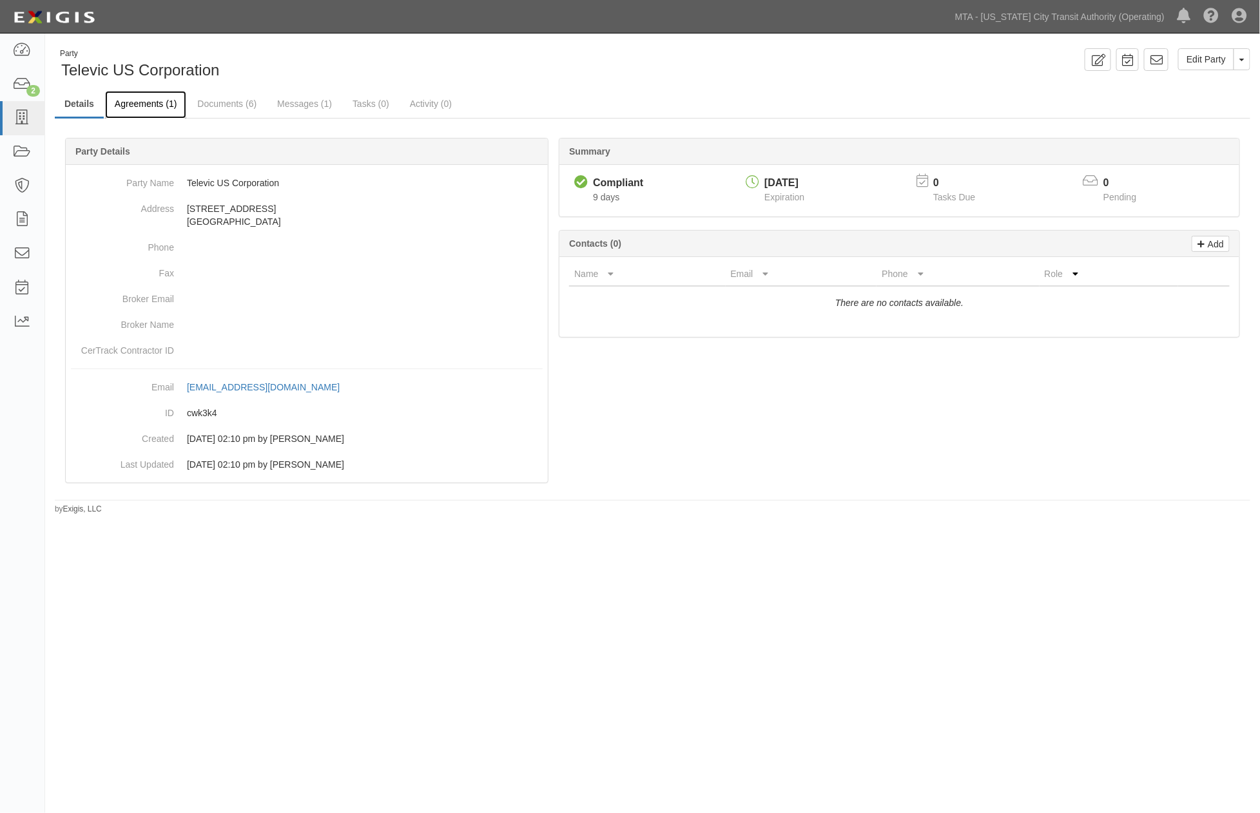
click at [146, 103] on link "Agreements (1)" at bounding box center [145, 105] width 81 height 28
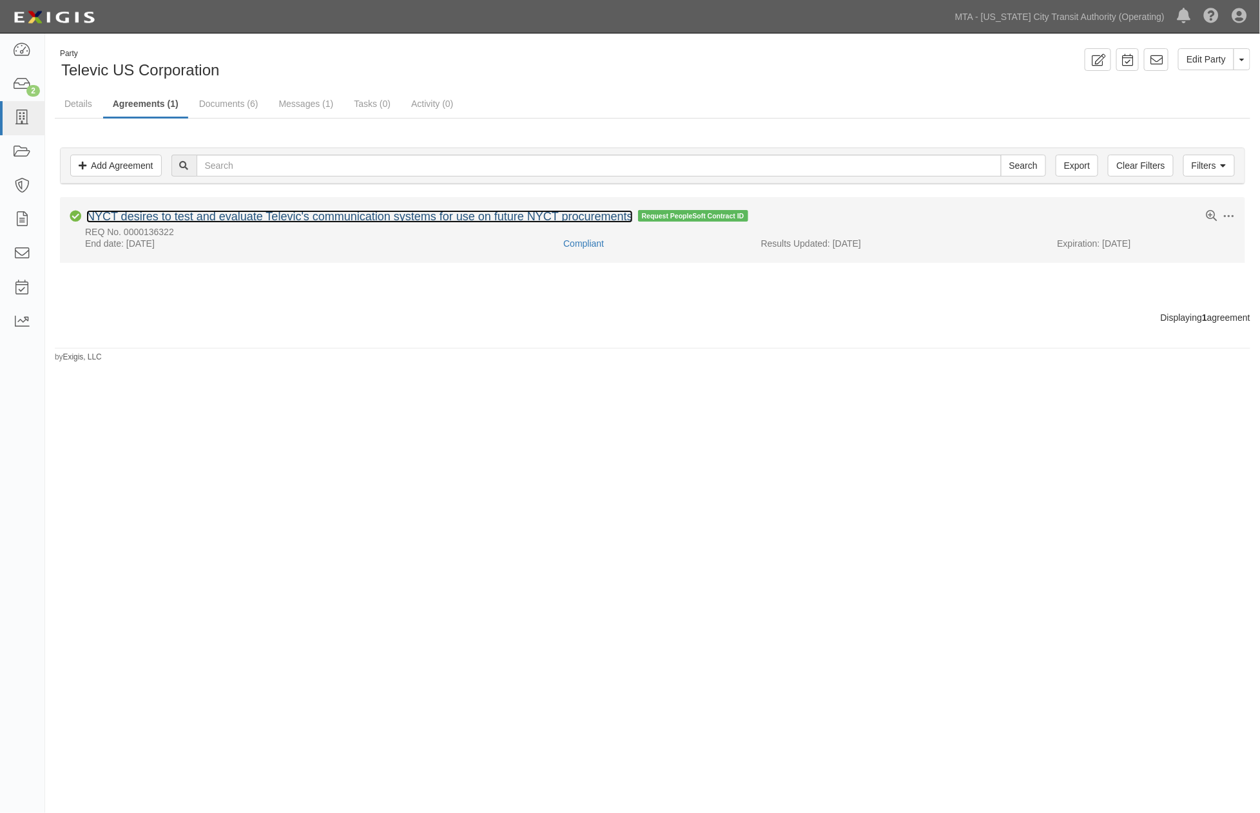
click at [255, 214] on link "NYCT desires to test and evaluate Televic's communication systems for use on fu…" at bounding box center [359, 216] width 546 height 13
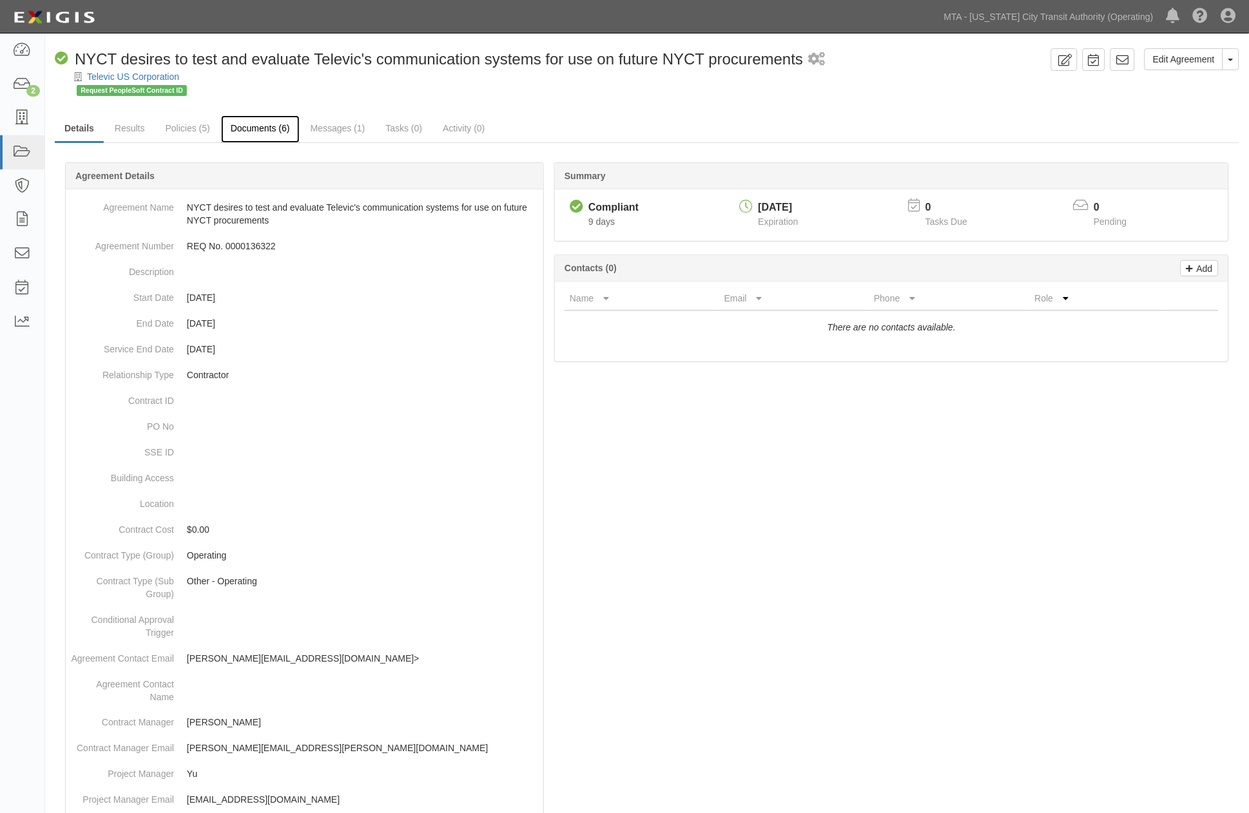
click at [236, 128] on link "Documents (6)" at bounding box center [260, 129] width 79 height 28
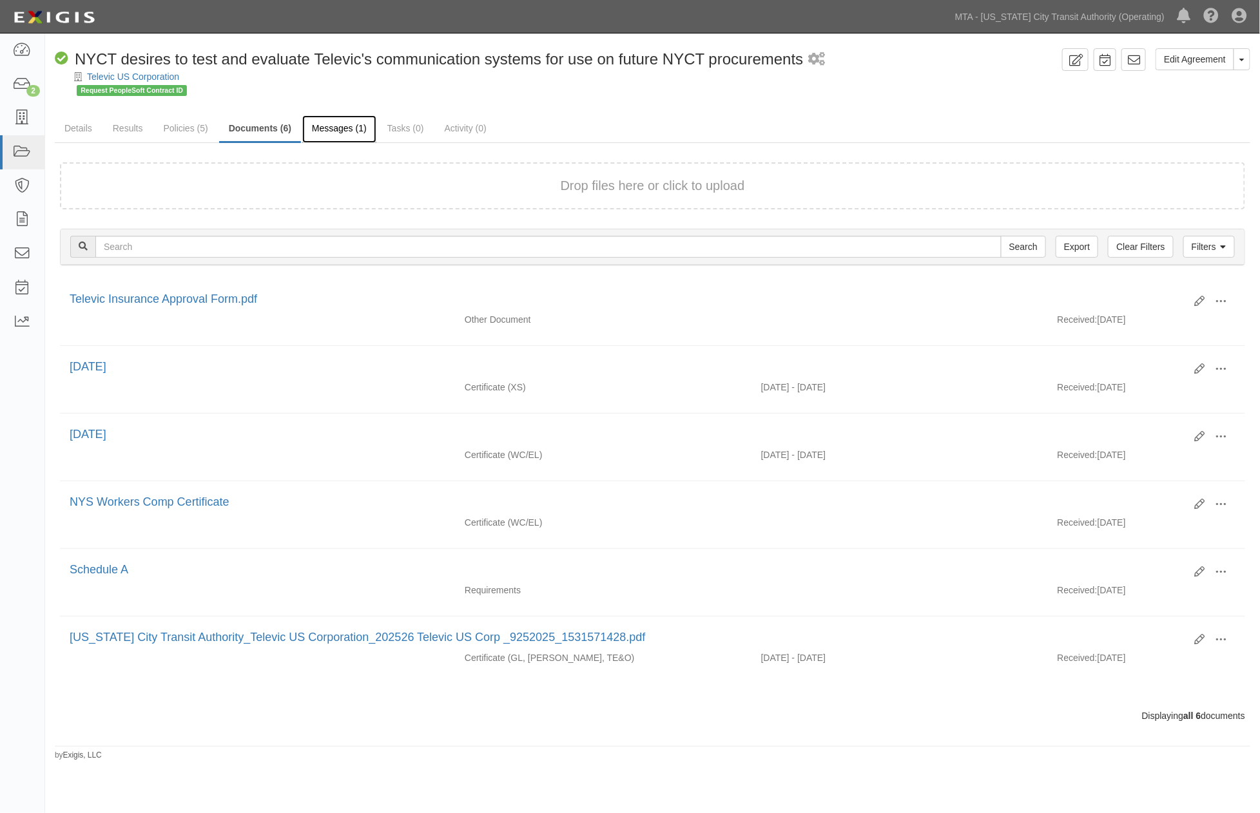
click at [340, 125] on link "Messages (1)" at bounding box center [339, 129] width 74 height 28
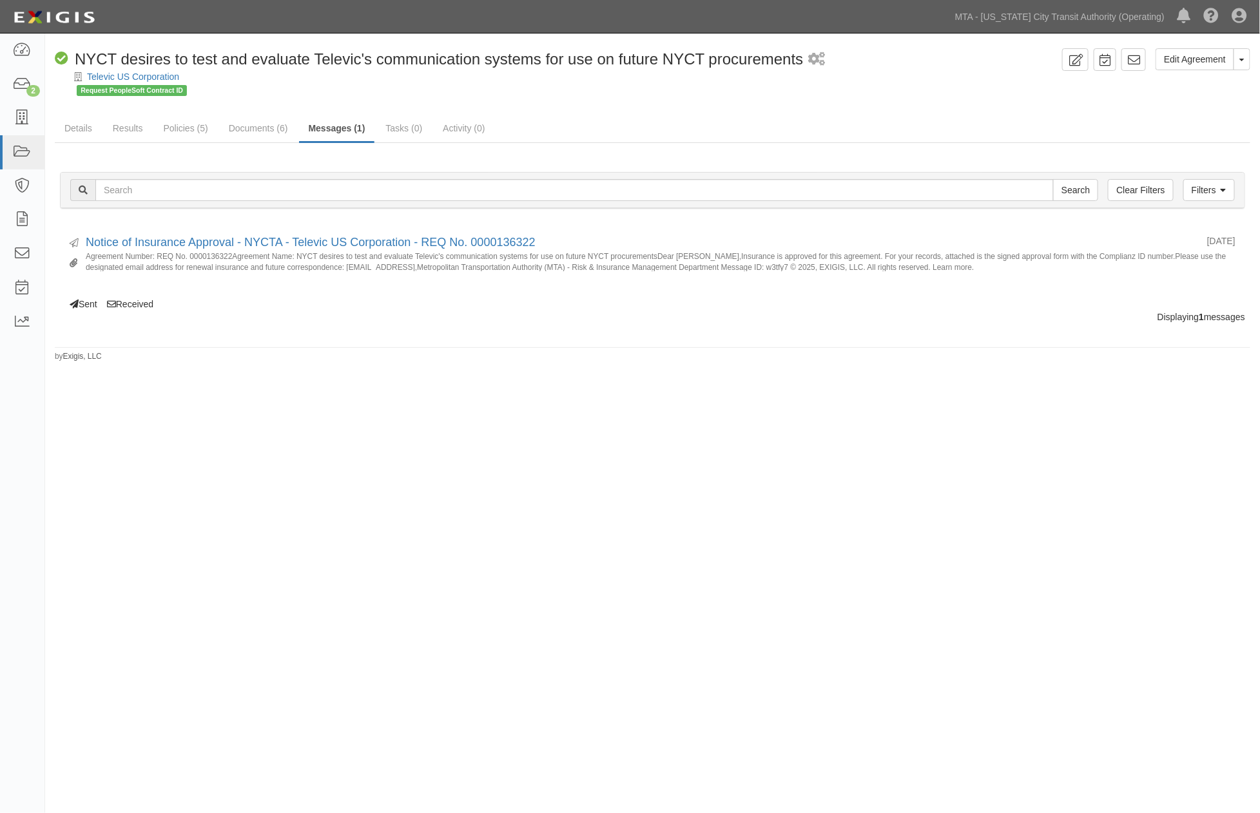
click at [1096, 633] on div "Edit Agreement Toggle Agreement Dropdown View Audit Trail Archive Agreement Sen…" at bounding box center [630, 405] width 1260 height 732
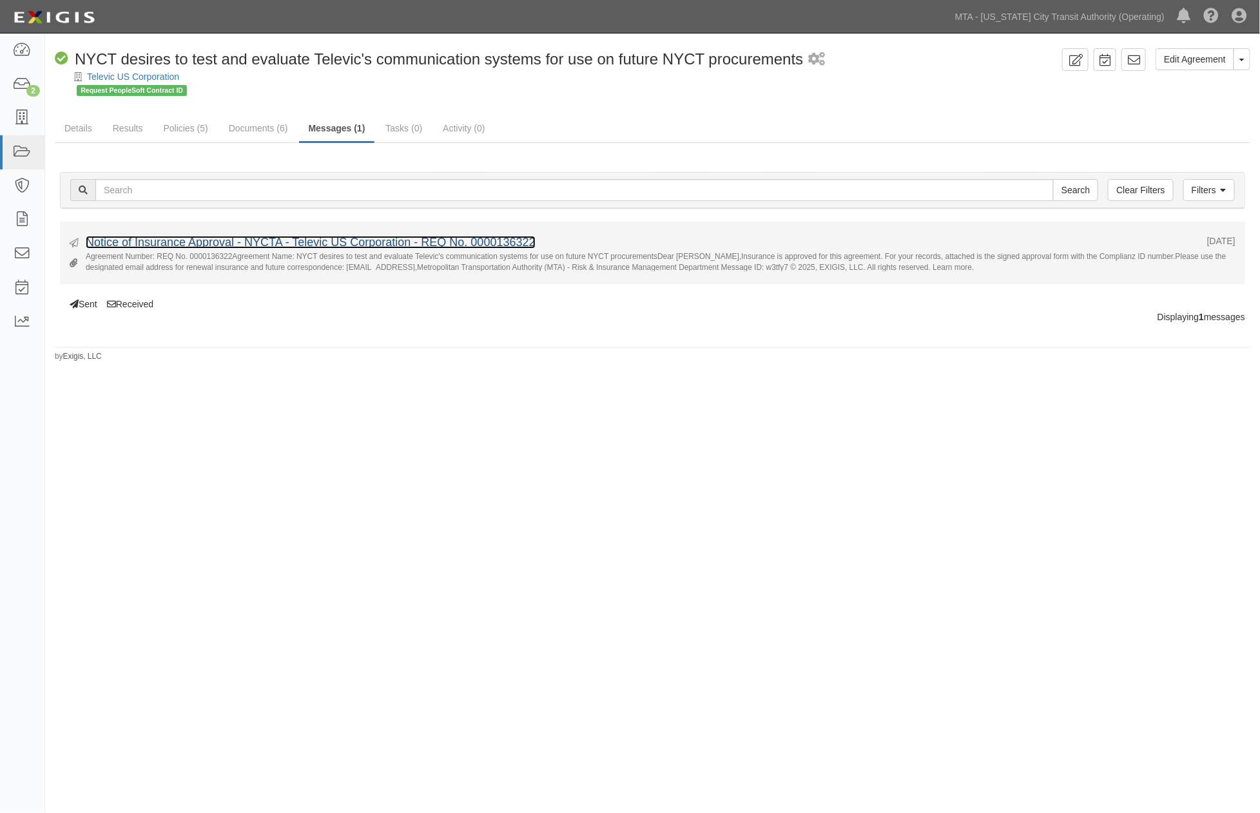
click at [262, 246] on link "Notice of Insurance Approval - NYCTA - Televic US Corporation - REQ No. 0000136…" at bounding box center [311, 242] width 450 height 13
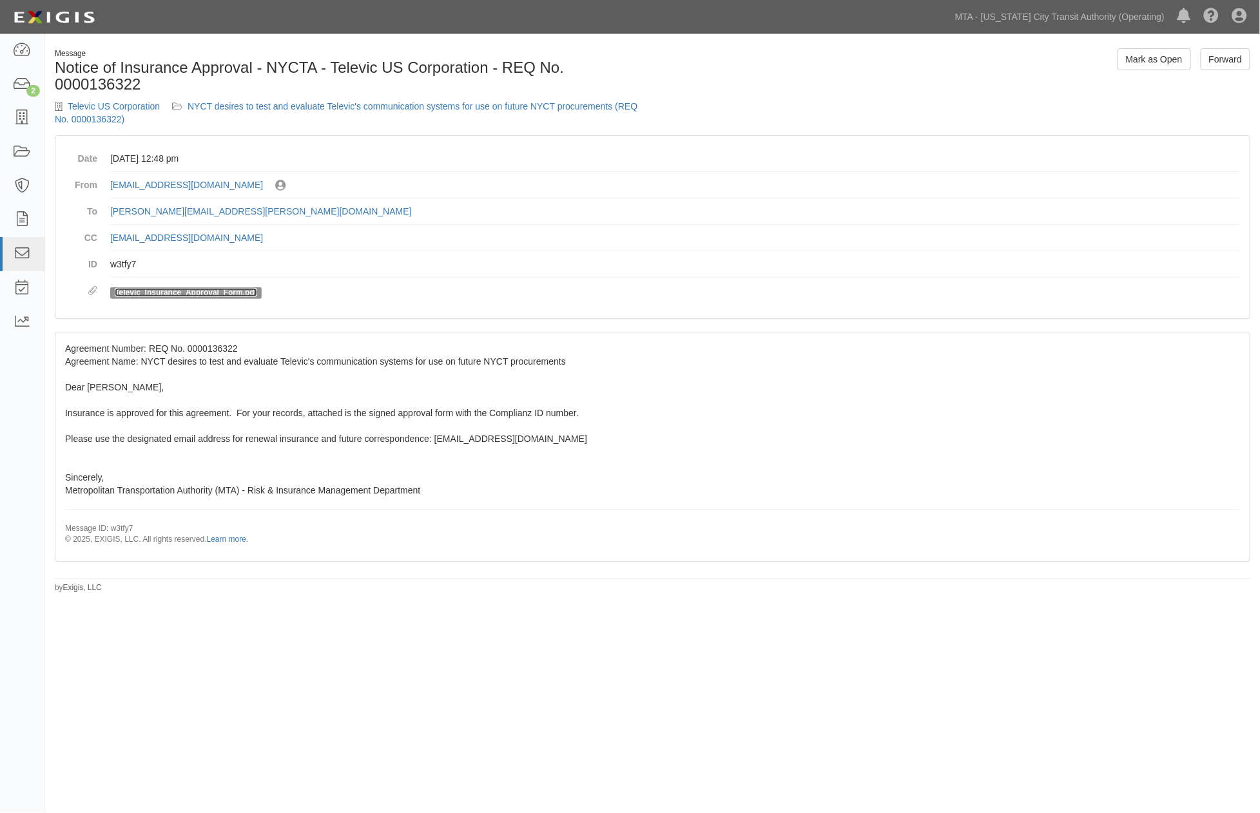
click at [206, 294] on link "Televic_Insurance_Approval_Form.pdf" at bounding box center [186, 292] width 142 height 9
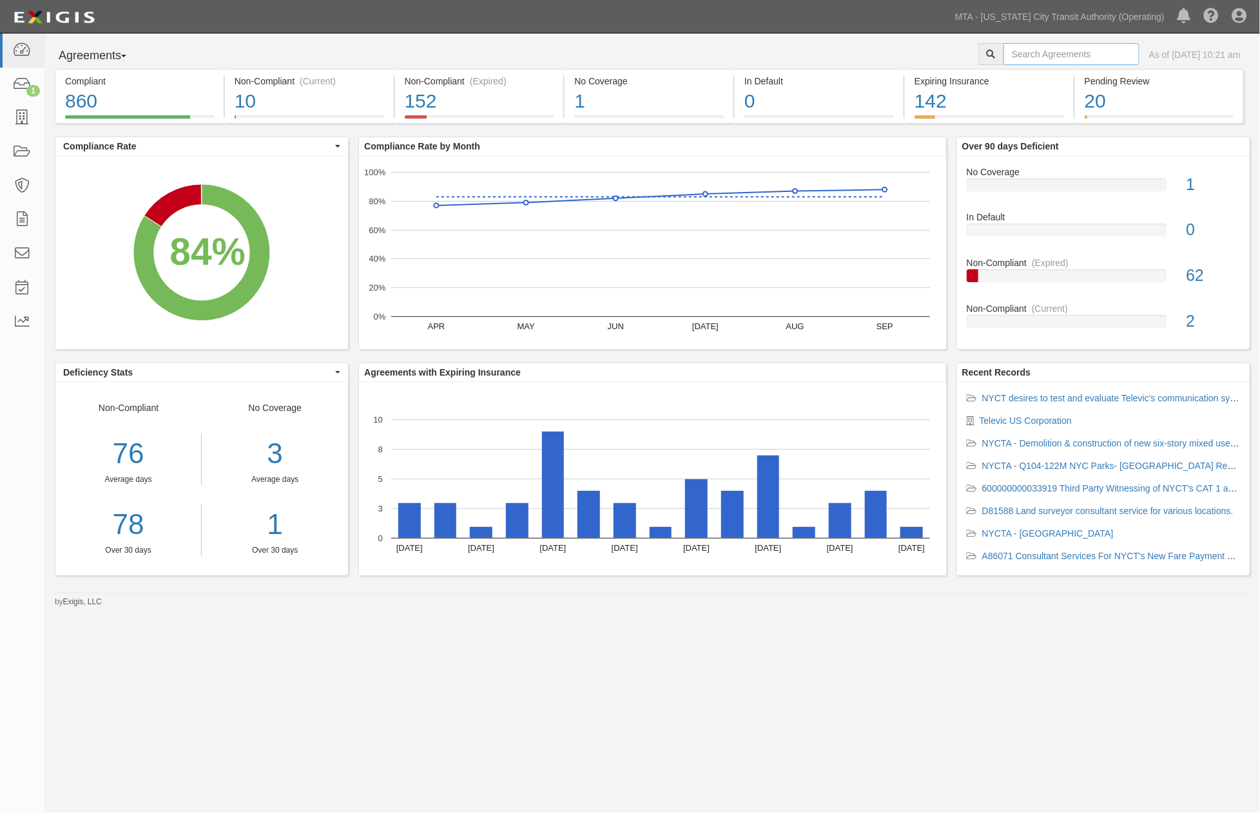
paste input "[CREDIT_CARD_NUMBER]"
type input "600000000033823"
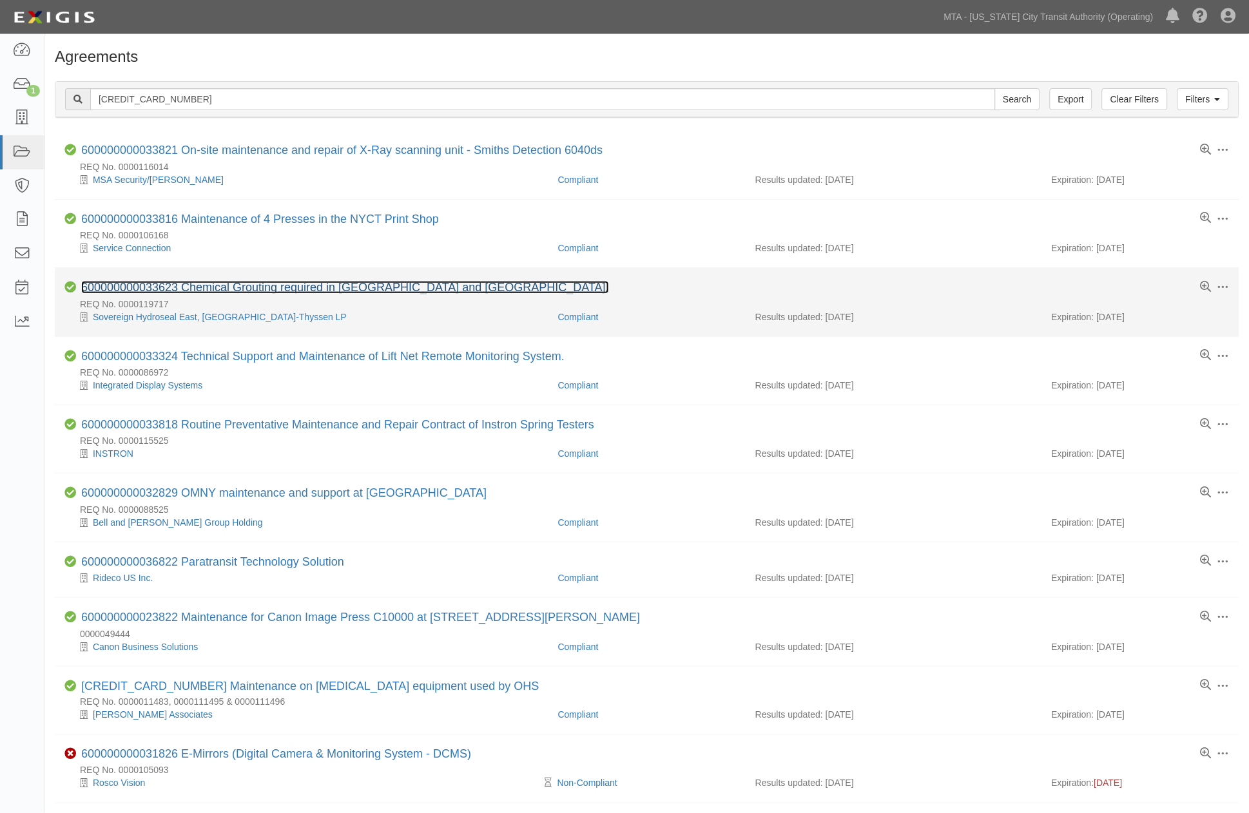
click at [242, 292] on link "600000000033623 Chemical Grouting required in [GEOGRAPHIC_DATA] and [GEOGRAPHIC…" at bounding box center [345, 287] width 528 height 13
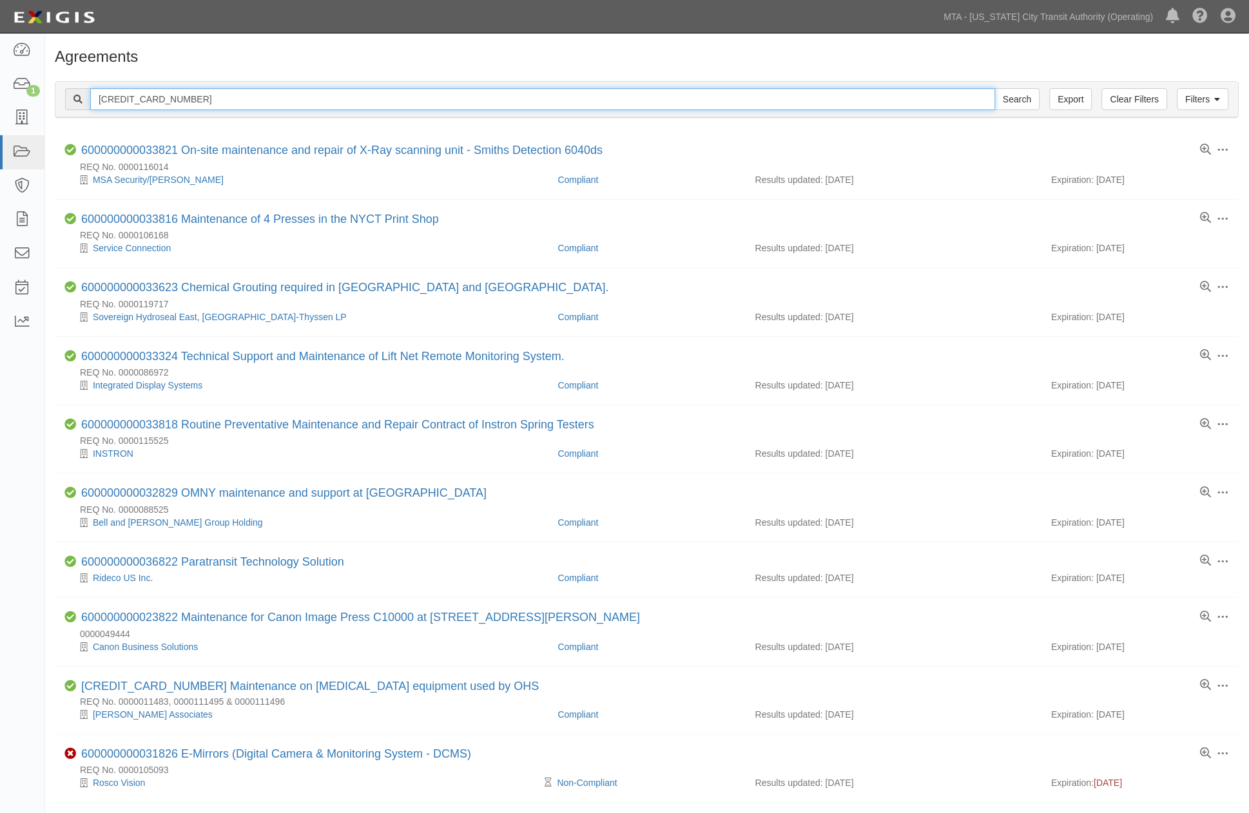
click at [149, 101] on input "600000000033823" at bounding box center [542, 99] width 905 height 22
paste input "y4wvhv"
type input "y4wvhv"
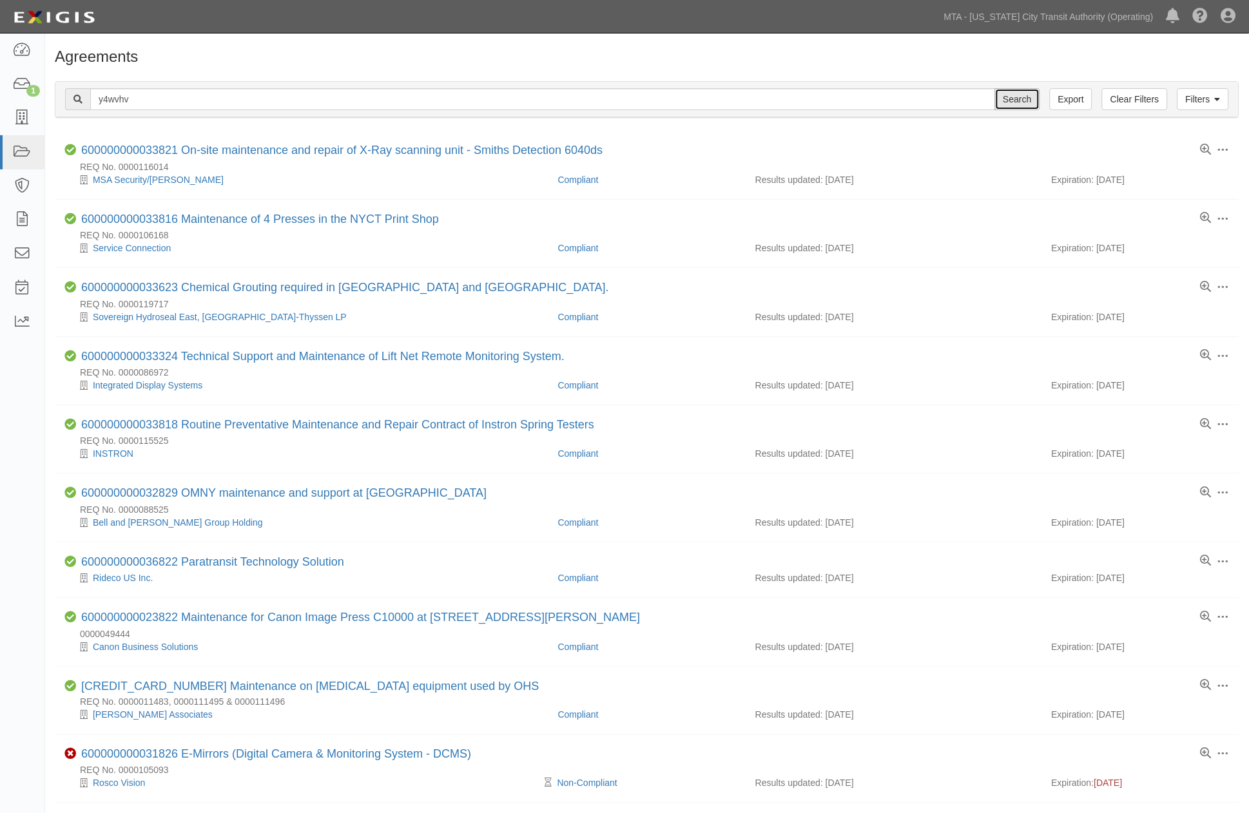
click at [1026, 101] on input "Search" at bounding box center [1017, 99] width 45 height 22
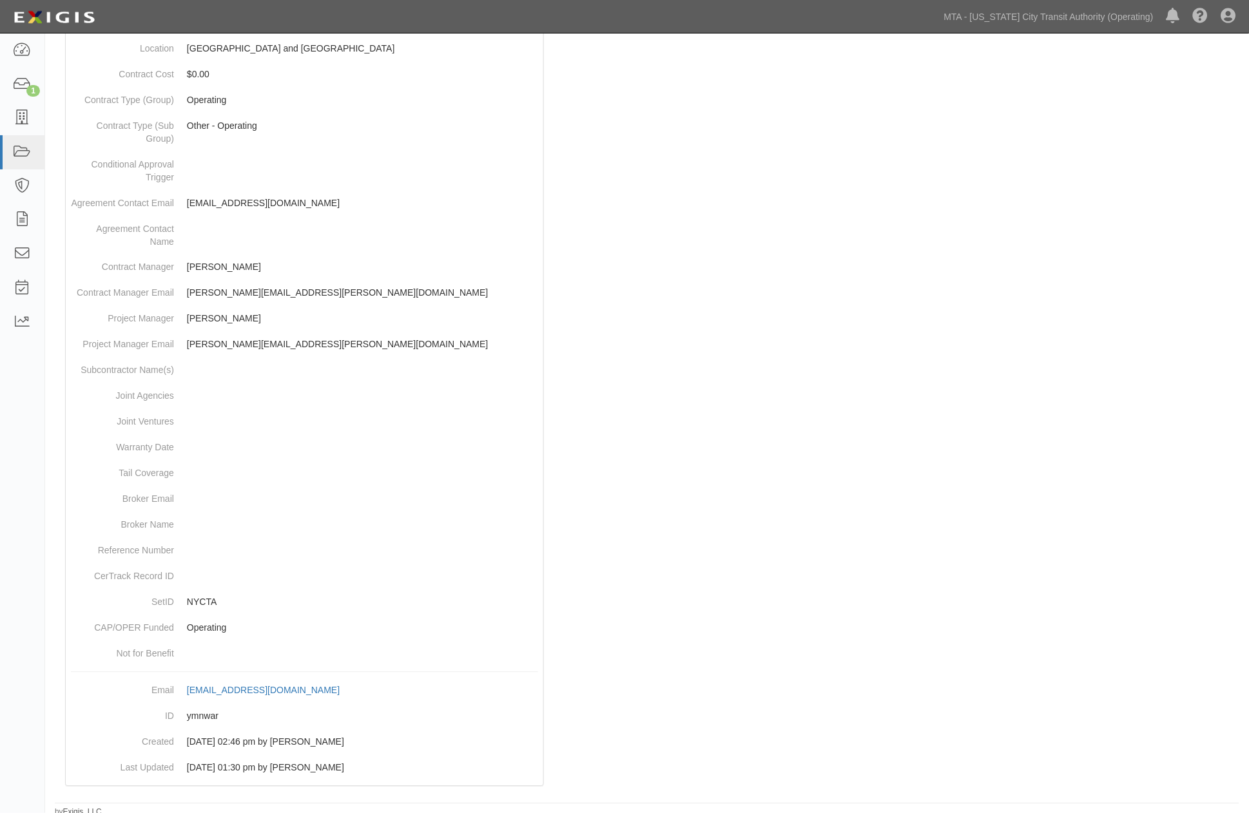
scroll to position [447, 0]
click at [874, 213] on div at bounding box center [647, 259] width 1184 height 1074
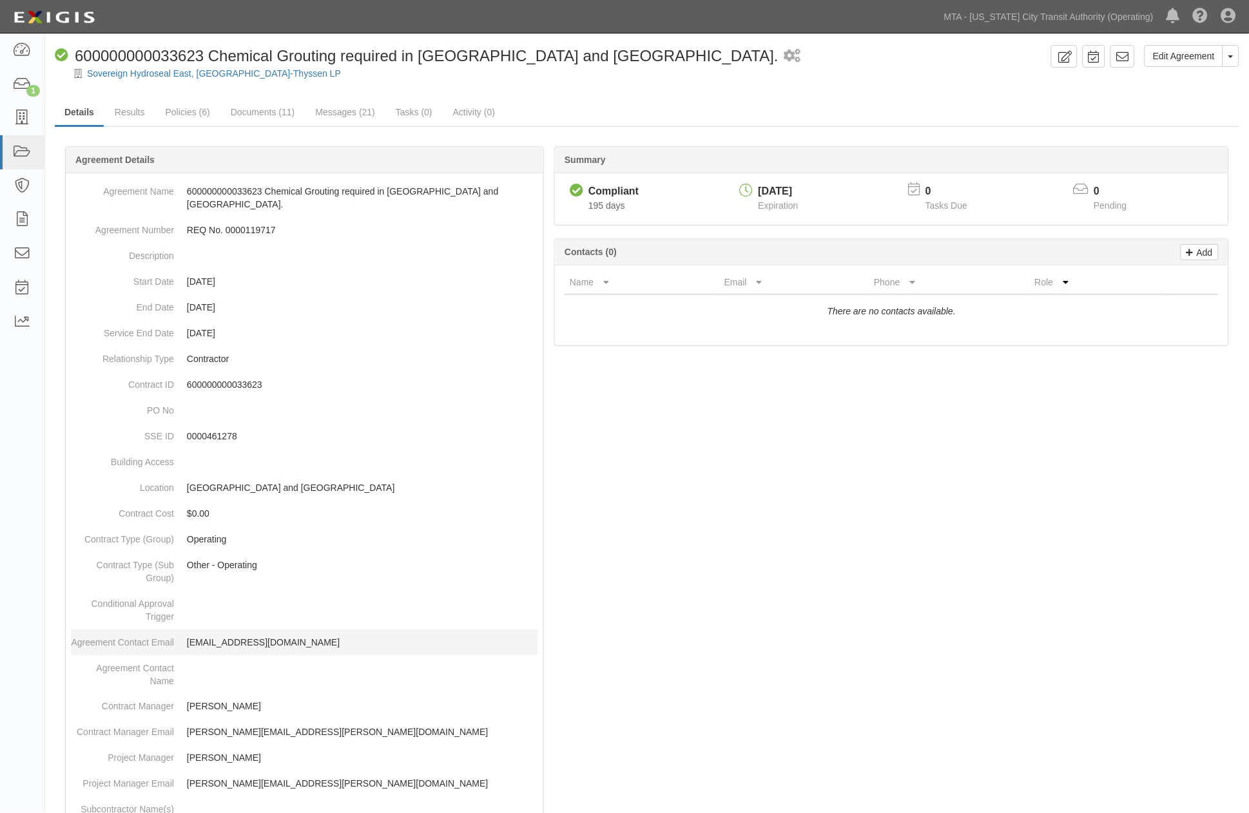
scroll to position [0, 0]
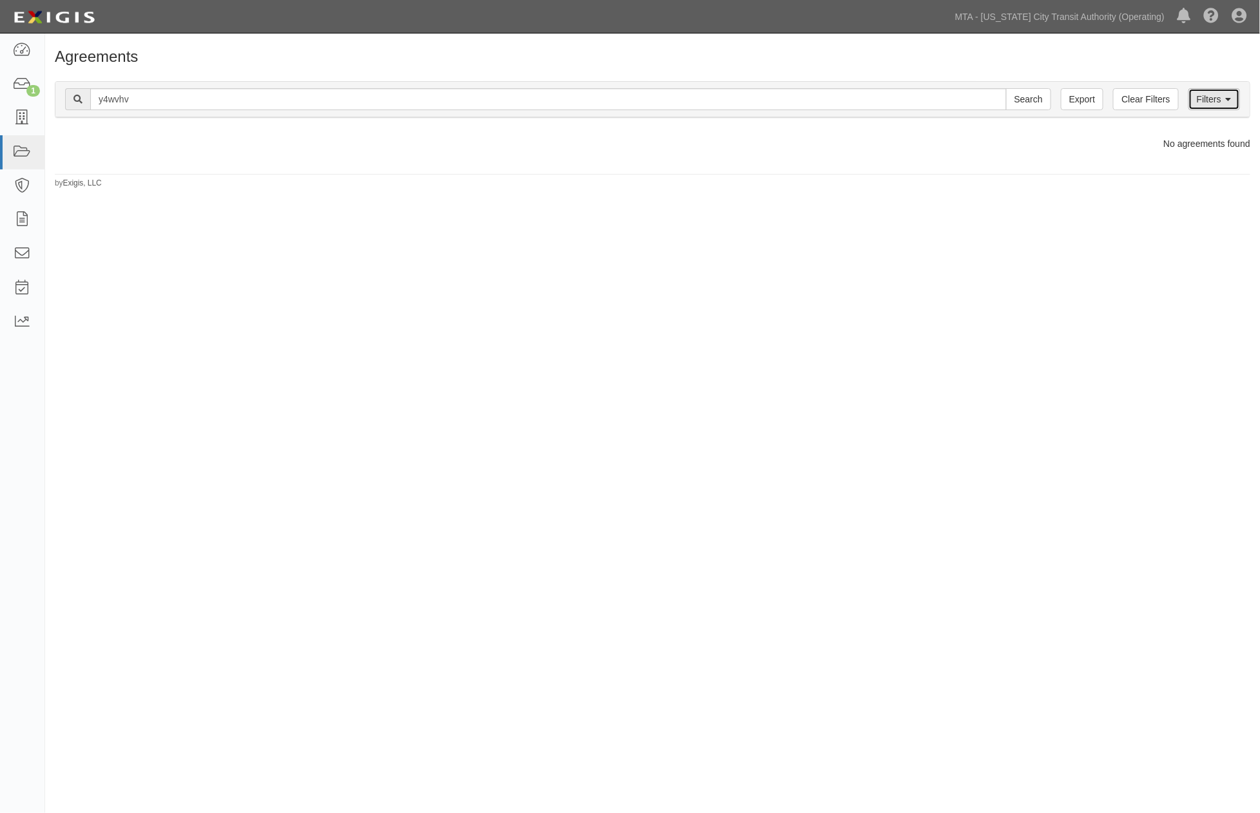
click at [1215, 99] on link "Filters" at bounding box center [1214, 99] width 52 height 22
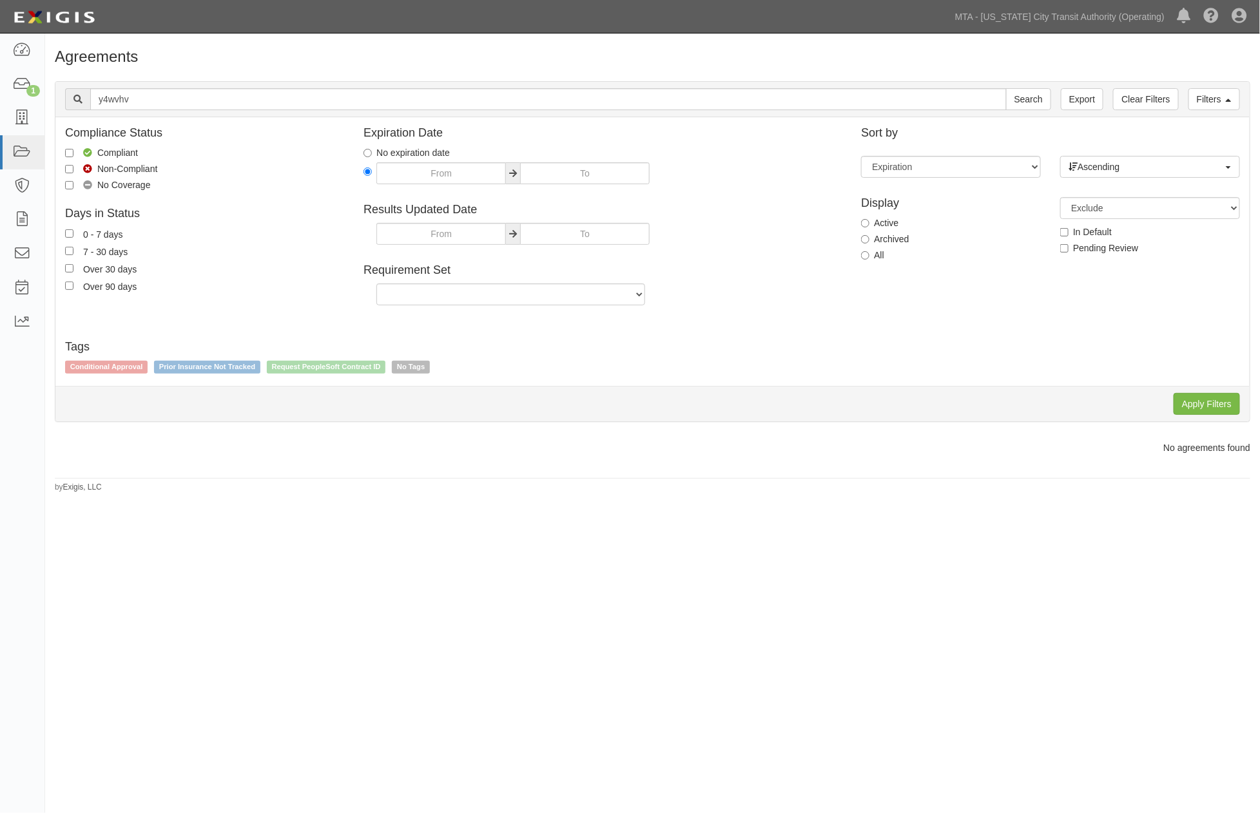
click at [874, 241] on label "Archived" at bounding box center [885, 239] width 48 height 13
click at [869, 241] on input "Archived" at bounding box center [865, 239] width 8 height 8
radio input "true"
click at [1188, 402] on input "Apply Filters" at bounding box center [1206, 404] width 66 height 22
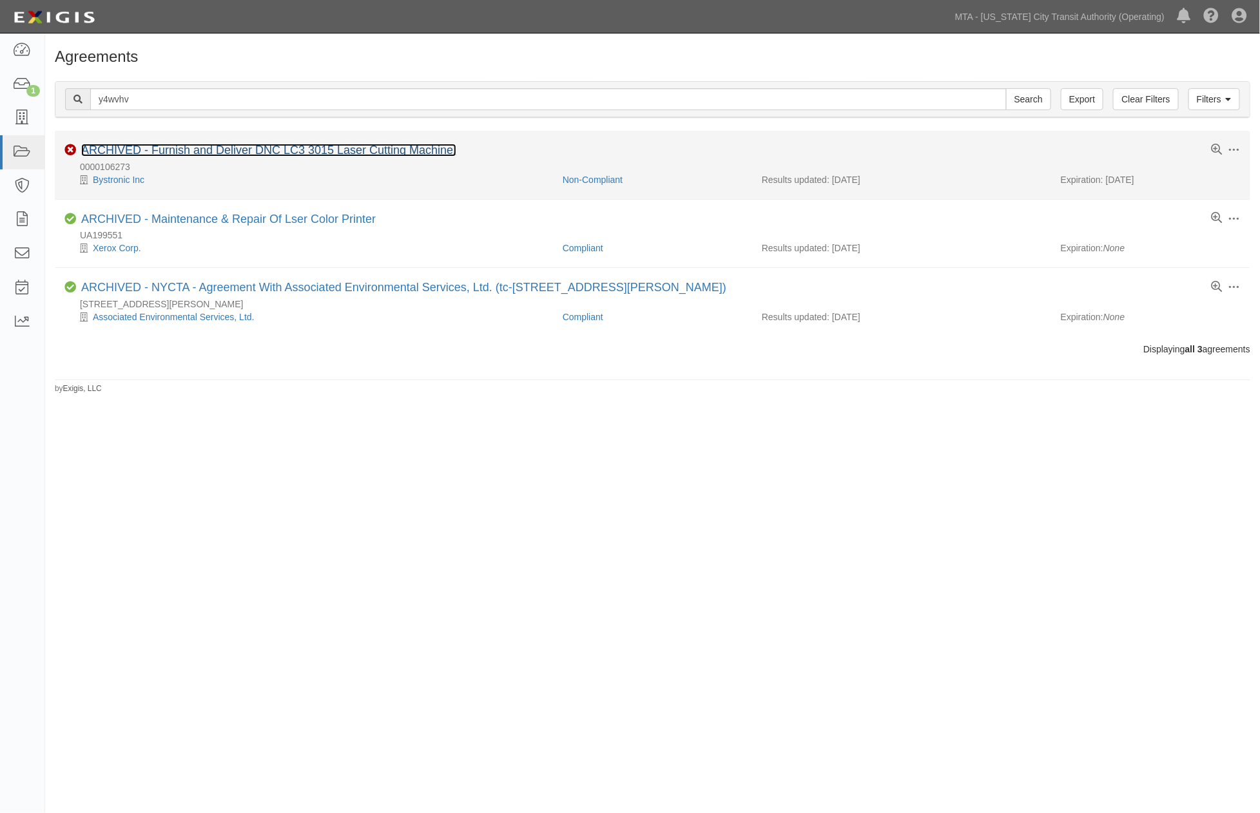
click at [293, 153] on link "ARCHIVED - Furnish and Deliver DNC LC3 3015 Laser Cutting Machine." at bounding box center [268, 150] width 375 height 13
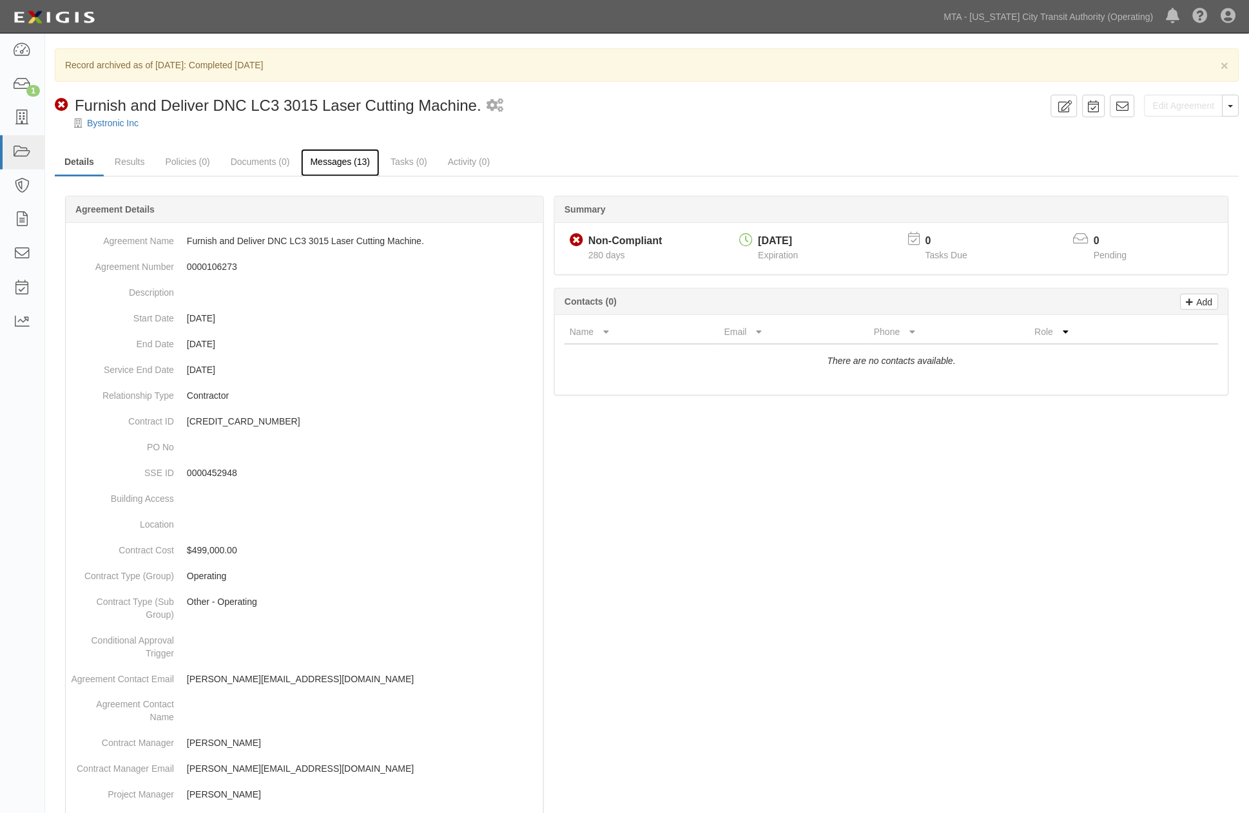
click at [345, 160] on link "Messages (13)" at bounding box center [340, 163] width 79 height 28
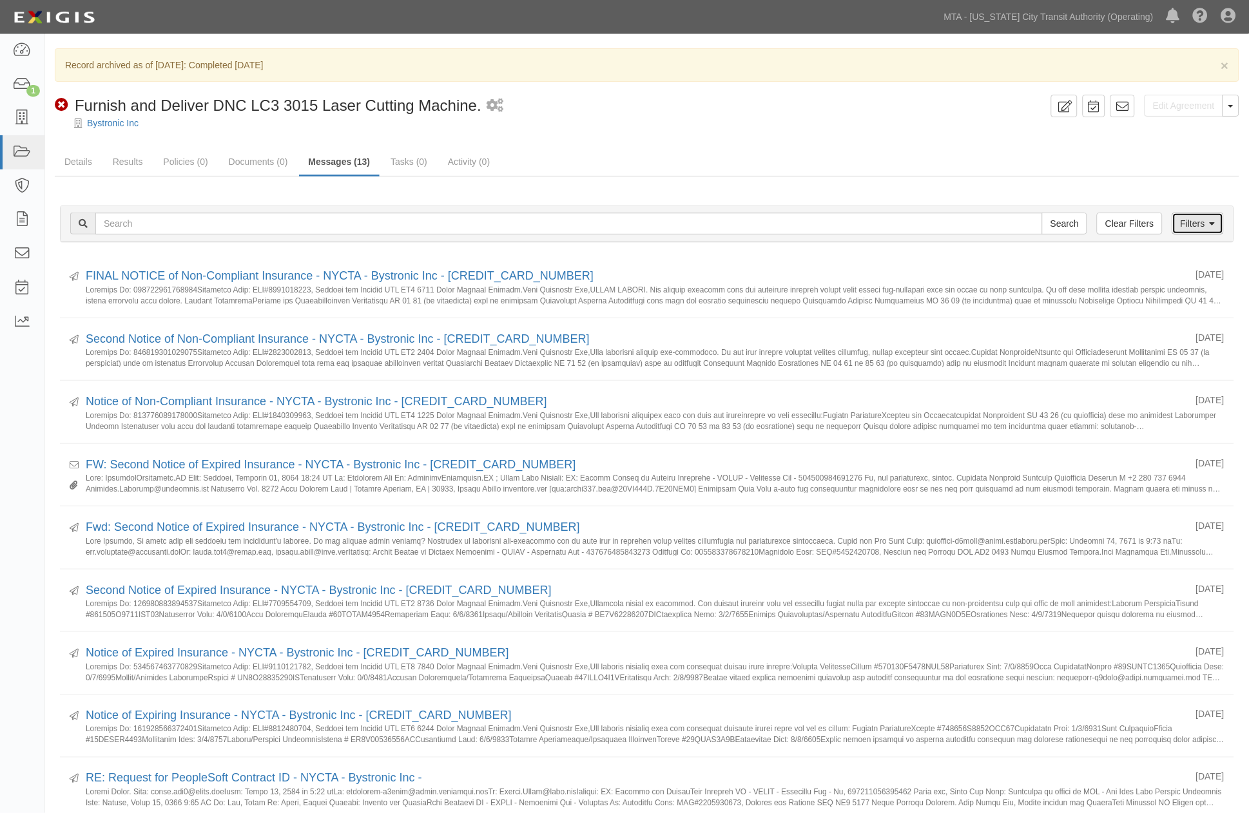
click at [1191, 220] on link "Filters" at bounding box center [1198, 224] width 52 height 22
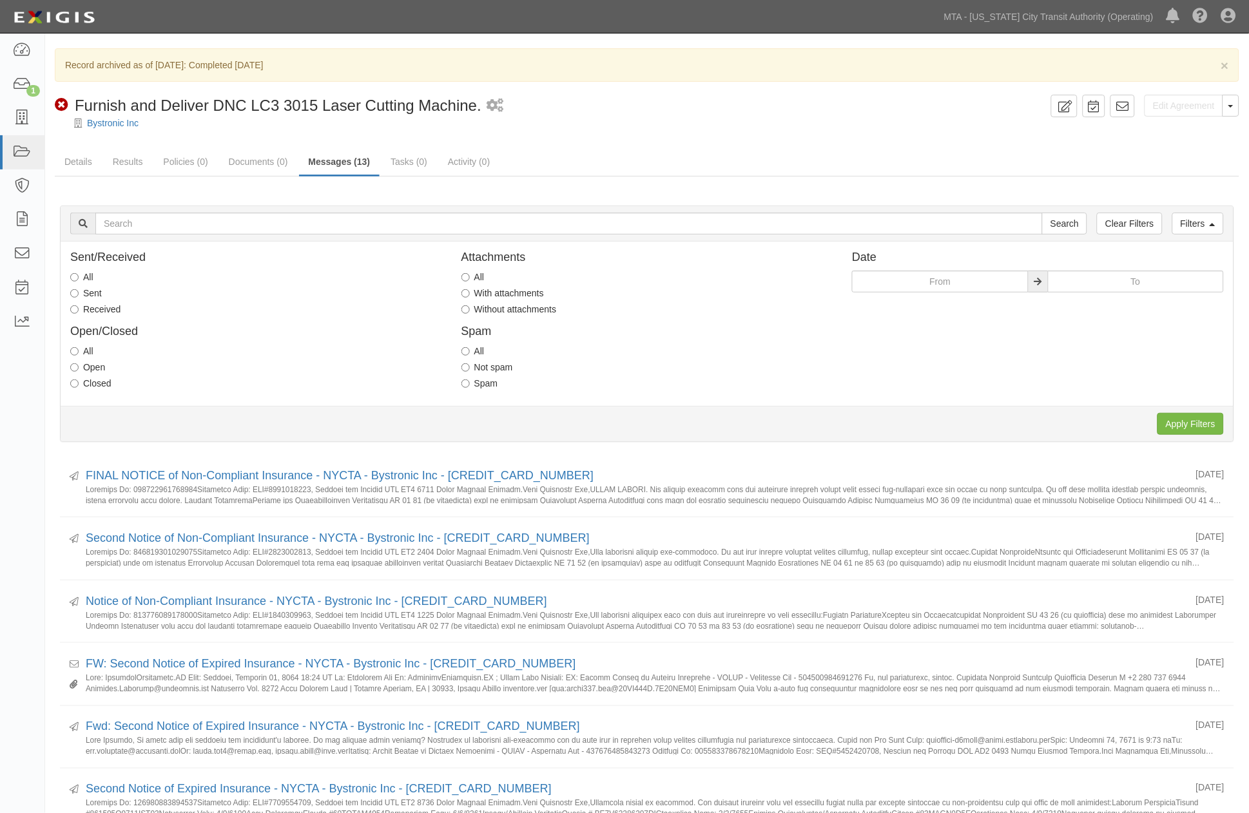
click at [106, 310] on label "Received" at bounding box center [95, 309] width 50 height 13
click at [79, 310] on input "Received" at bounding box center [74, 309] width 8 height 8
radio input "true"
click at [1202, 430] on input "Apply Filters" at bounding box center [1190, 424] width 66 height 22
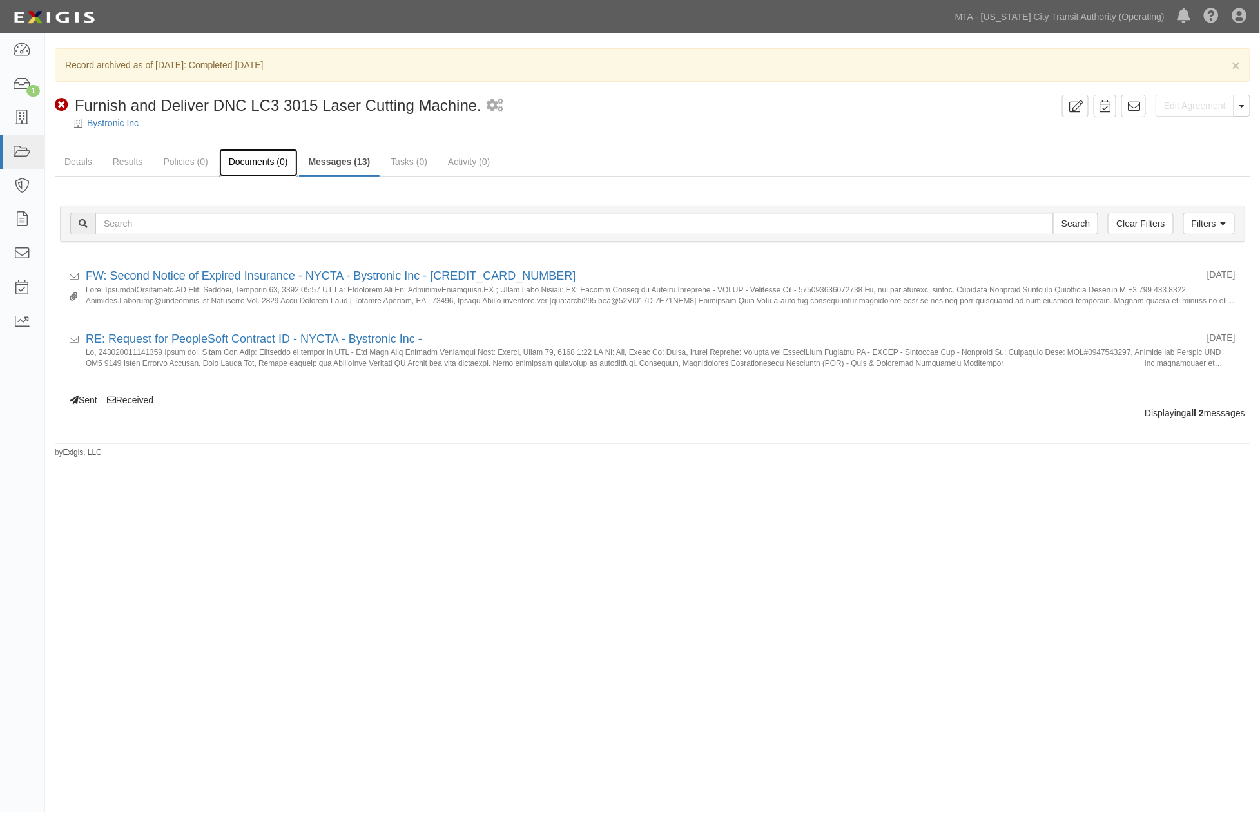
click at [262, 163] on link "Documents (0)" at bounding box center [258, 163] width 79 height 28
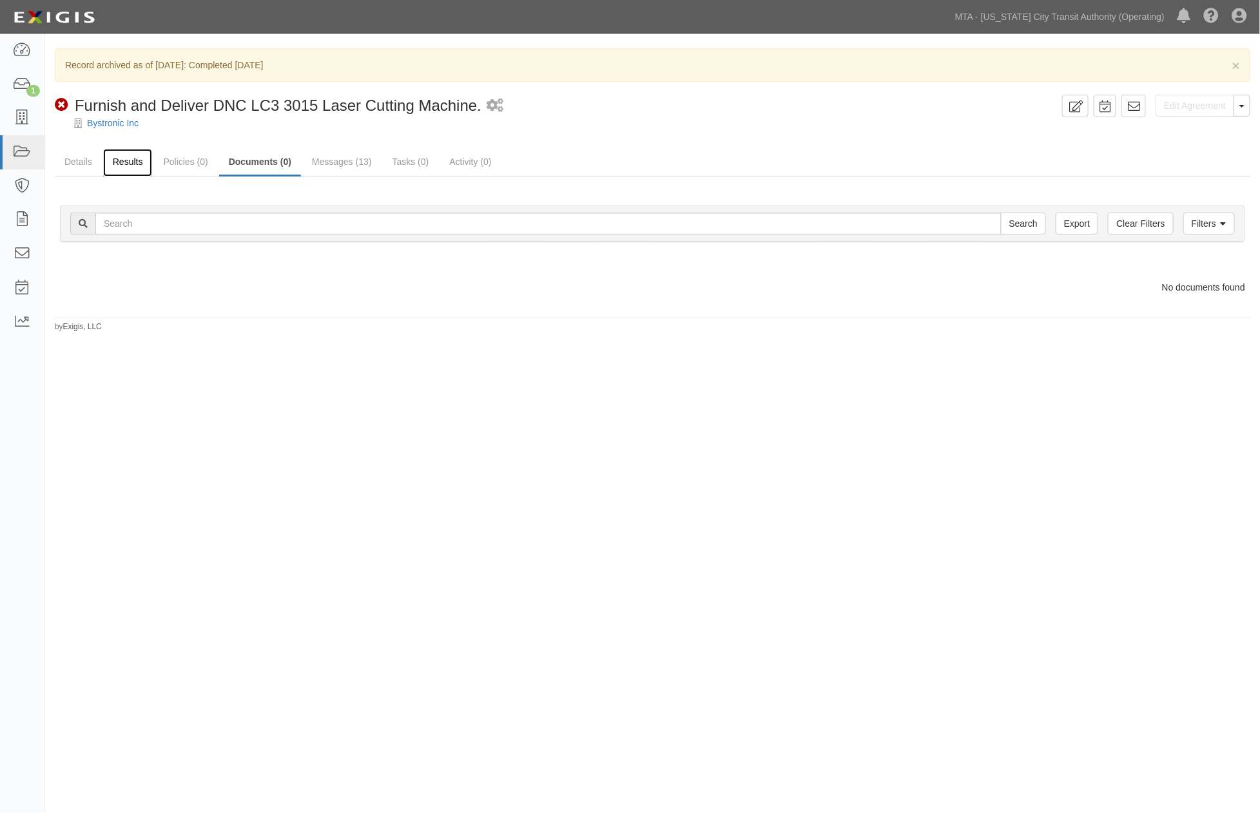
click at [131, 162] on link "Results" at bounding box center [128, 163] width 50 height 28
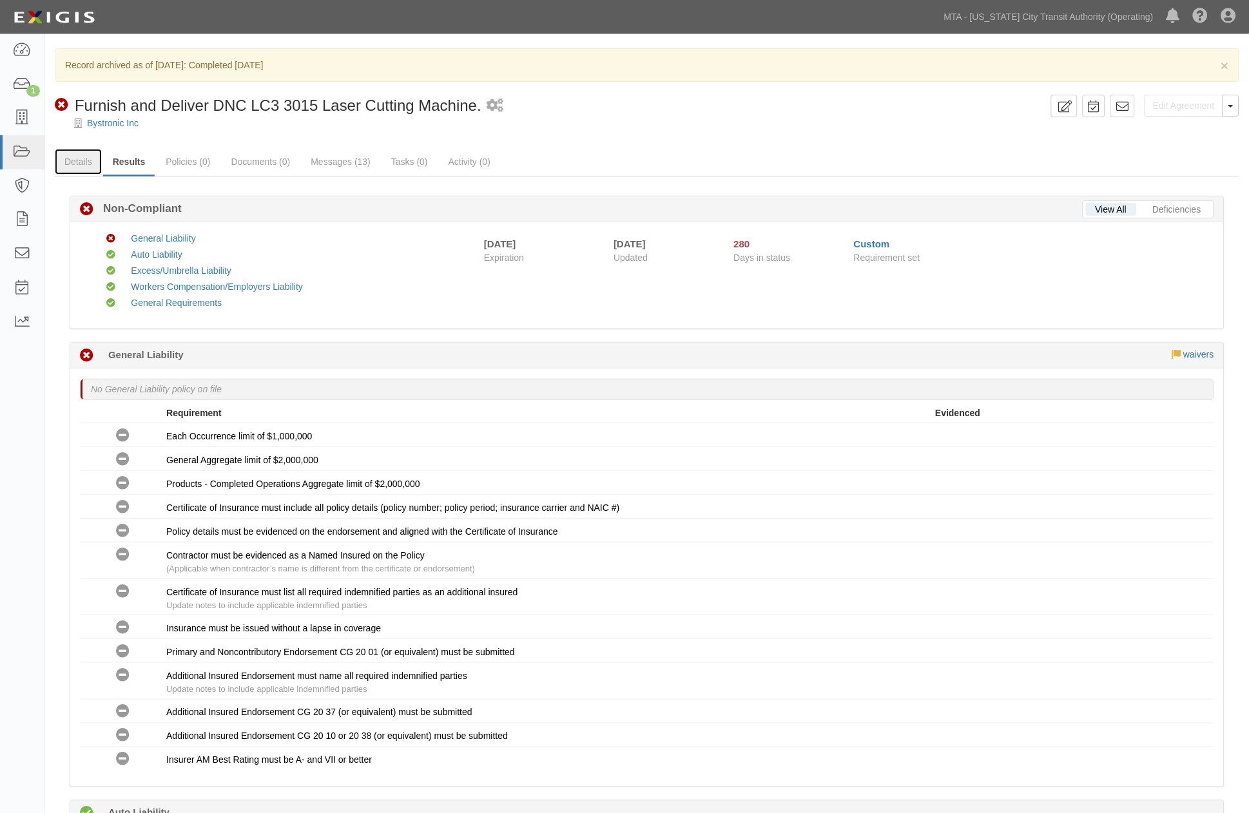
click at [72, 158] on link "Details" at bounding box center [78, 162] width 47 height 26
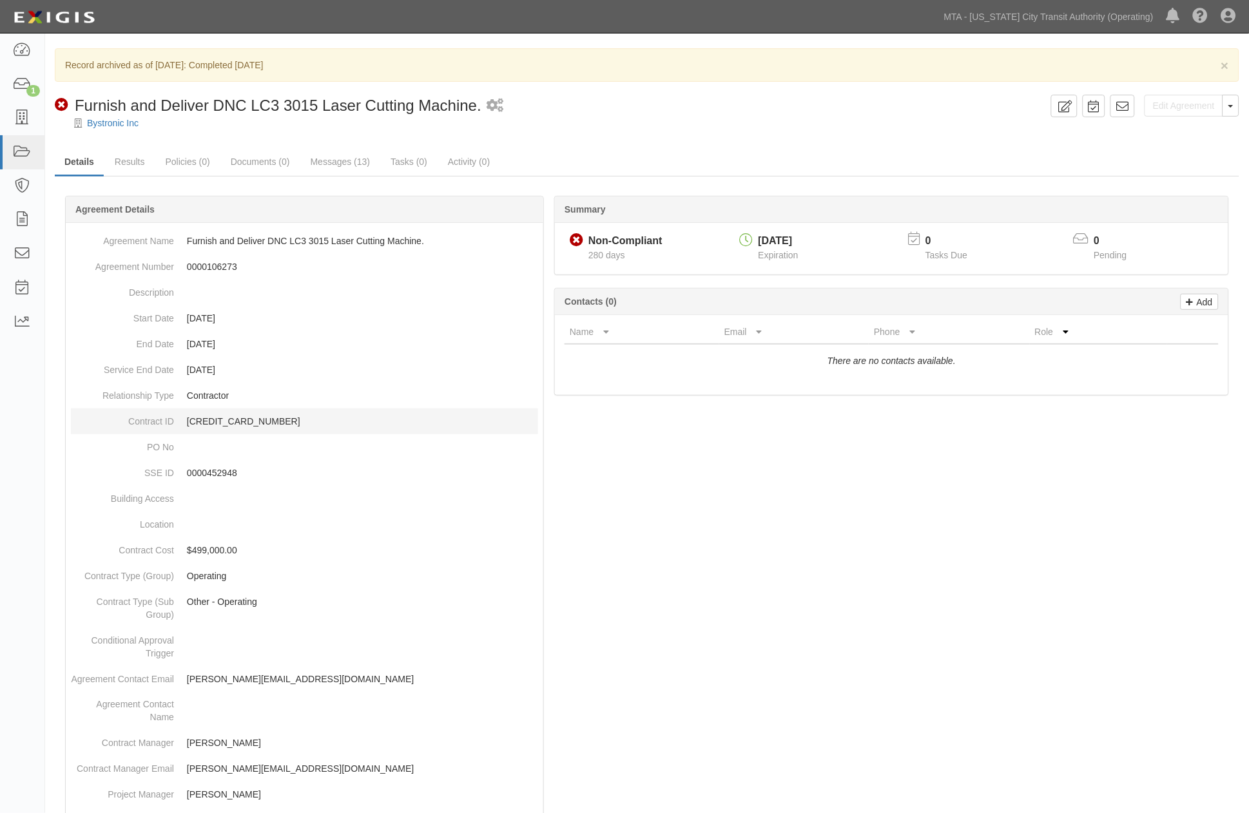
click at [219, 418] on p "[CREDIT_CARD_NUMBER]" at bounding box center [362, 421] width 351 height 13
copy p "[CREDIT_CARD_NUMBER]"
drag, startPoint x: 1040, startPoint y: 135, endPoint x: 1054, endPoint y: 138, distance: 13.8
click at [1040, 135] on div at bounding box center [647, 135] width 1204 height 10
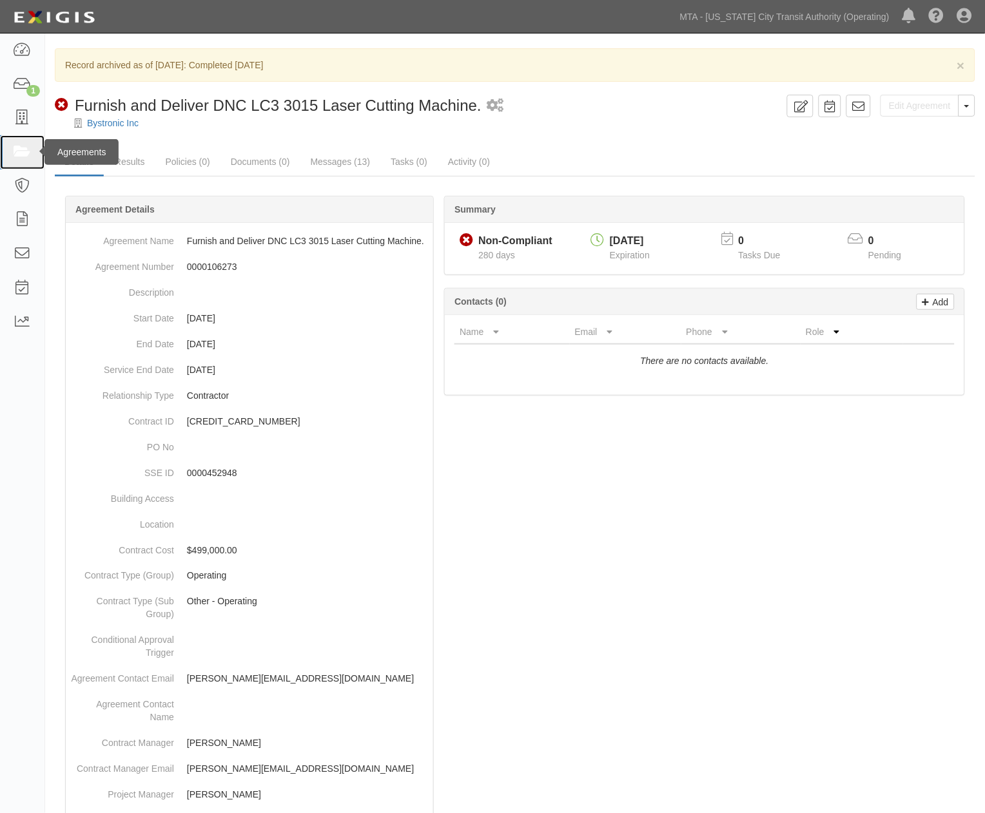
click at [19, 149] on icon at bounding box center [22, 152] width 18 height 15
click at [222, 417] on p "[CREDIT_CARD_NUMBER]" at bounding box center [307, 421] width 241 height 13
copy p "[CREDIT_CARD_NUMBER]"
click at [612, 588] on div at bounding box center [515, 752] width 920 height 1074
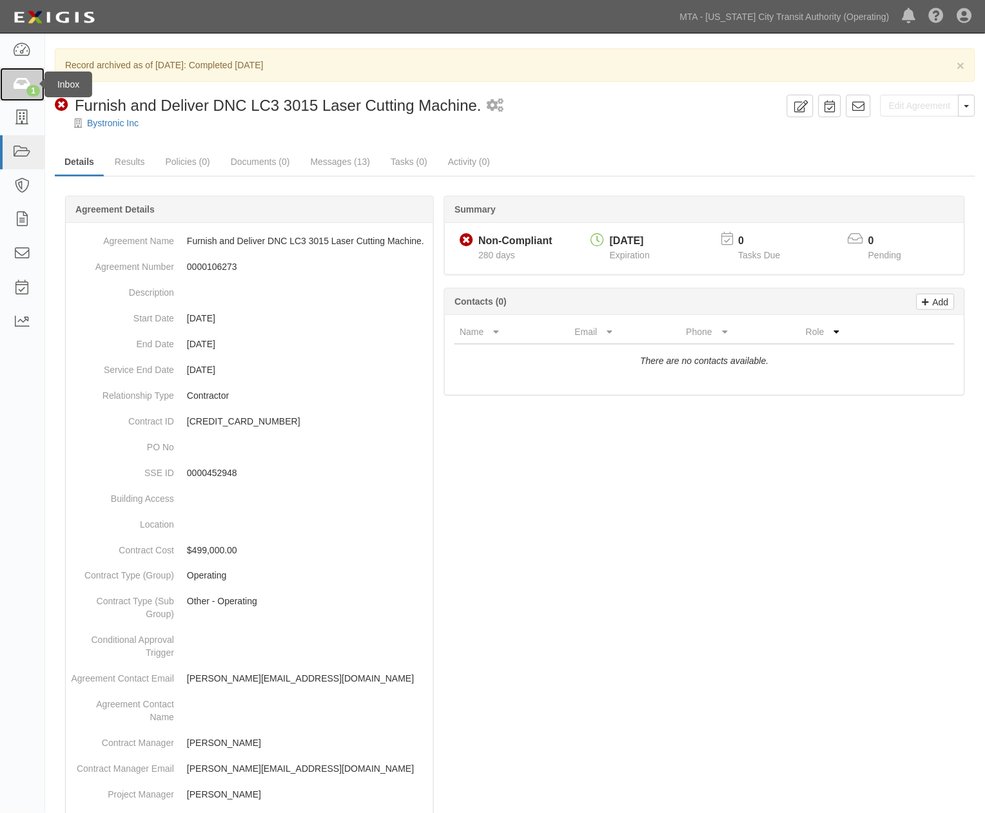
click at [10, 84] on link "1" at bounding box center [22, 85] width 44 height 34
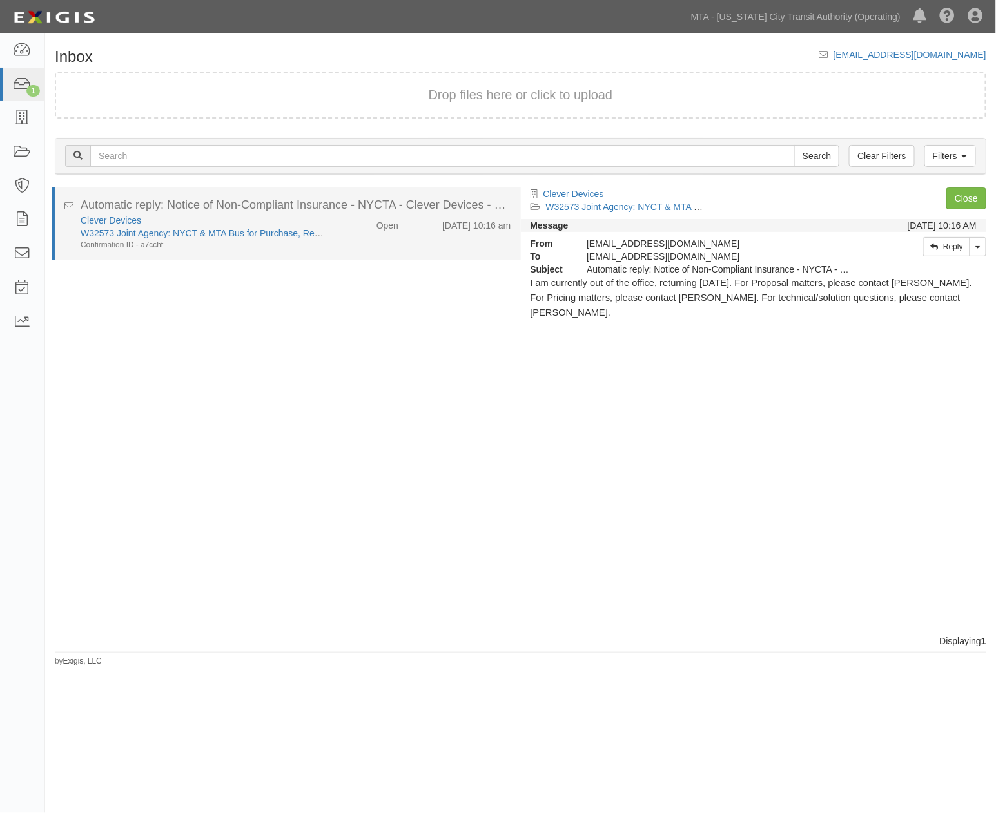
click at [343, 240] on div "Clever Devices W32573 Joint Agency: NYCT & MTA Bus for Purchase, Repair, Upgrad…" at bounding box center [296, 232] width 450 height 37
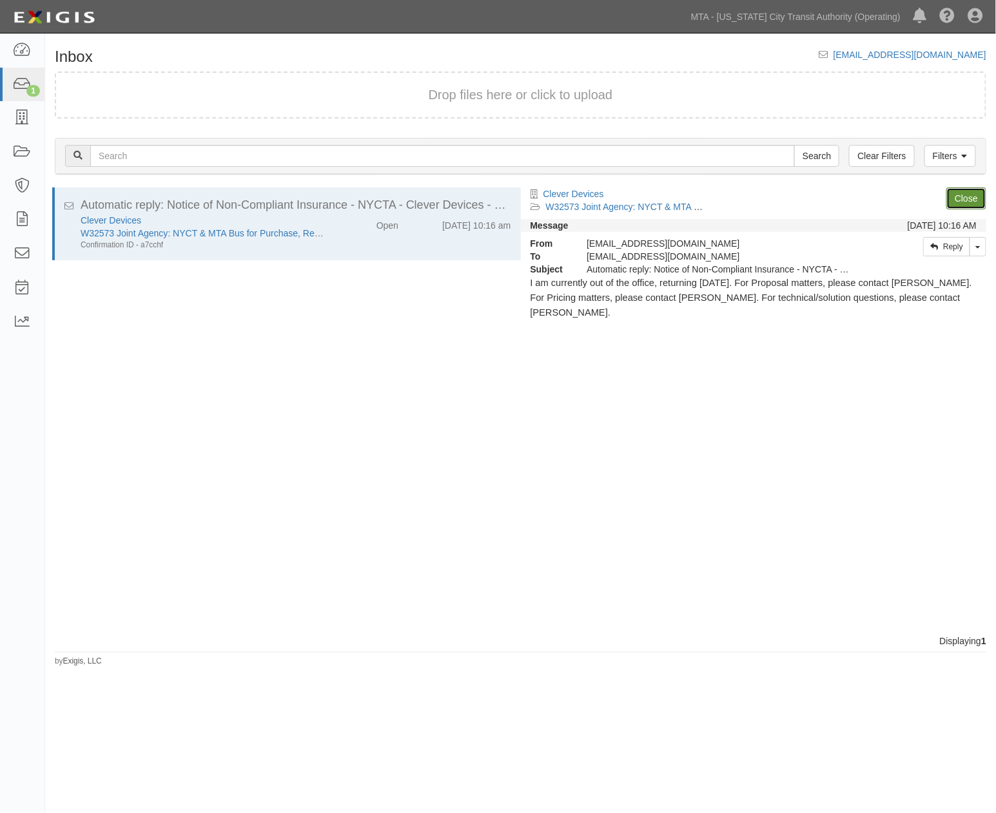
click at [956, 191] on link "Close" at bounding box center [966, 199] width 40 height 22
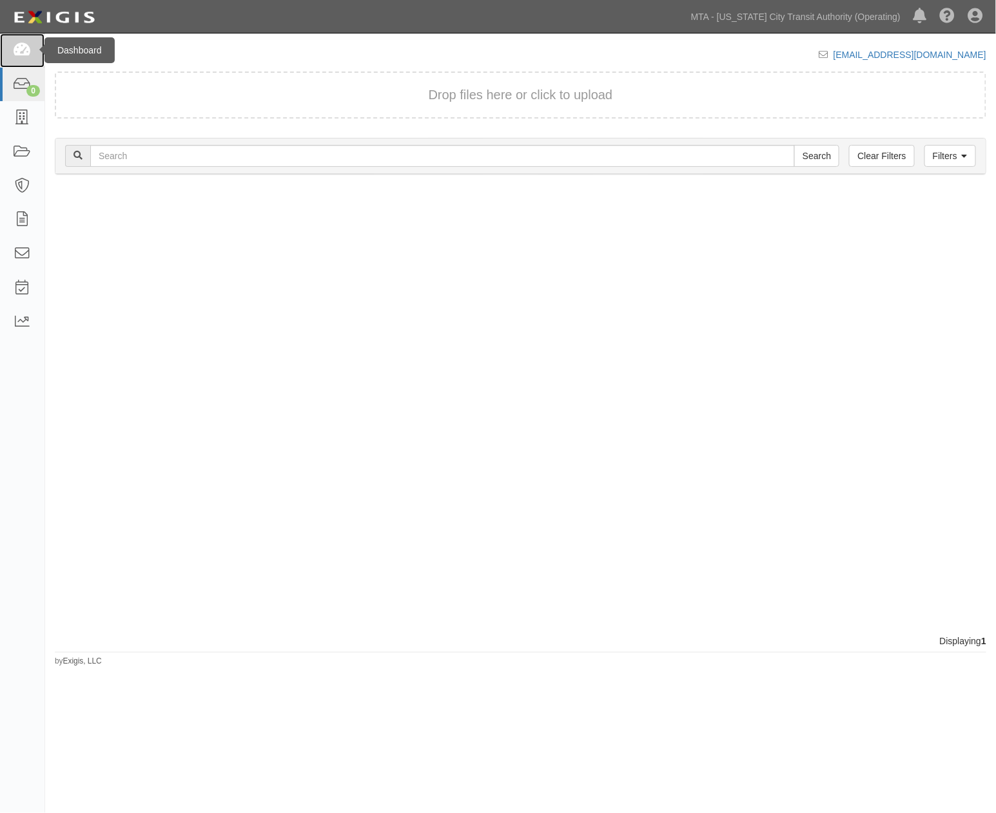
click at [18, 48] on icon at bounding box center [22, 50] width 18 height 15
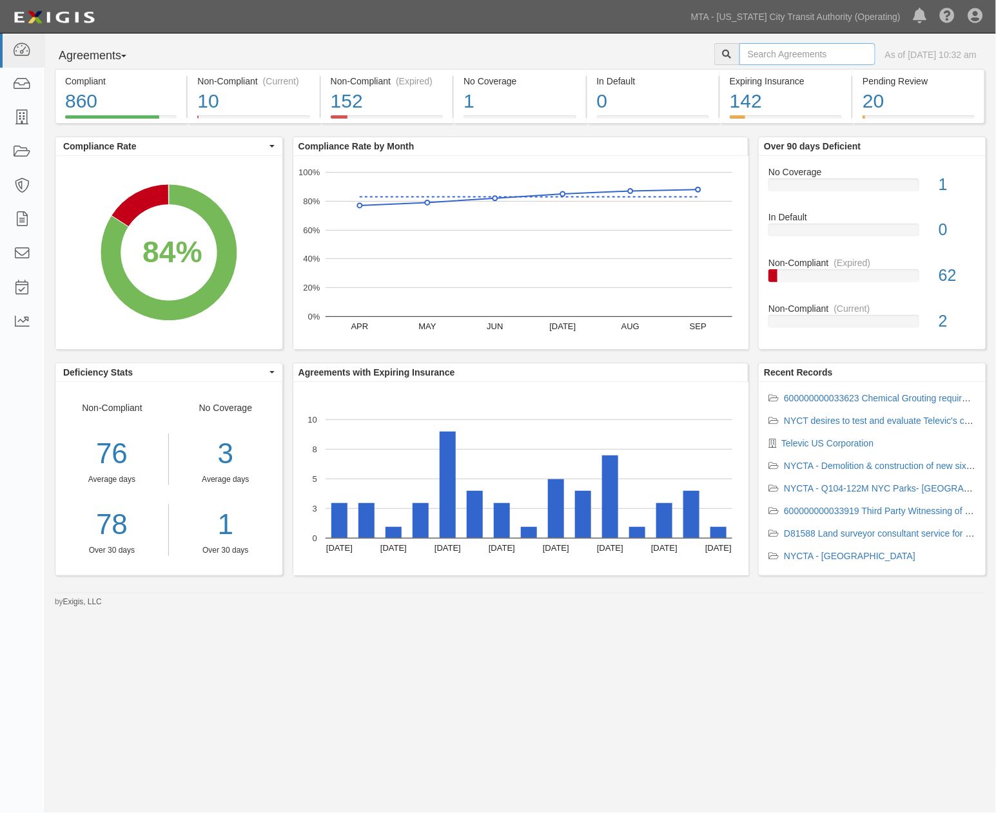
paste input "600000000035134"
type input "600000000035134"
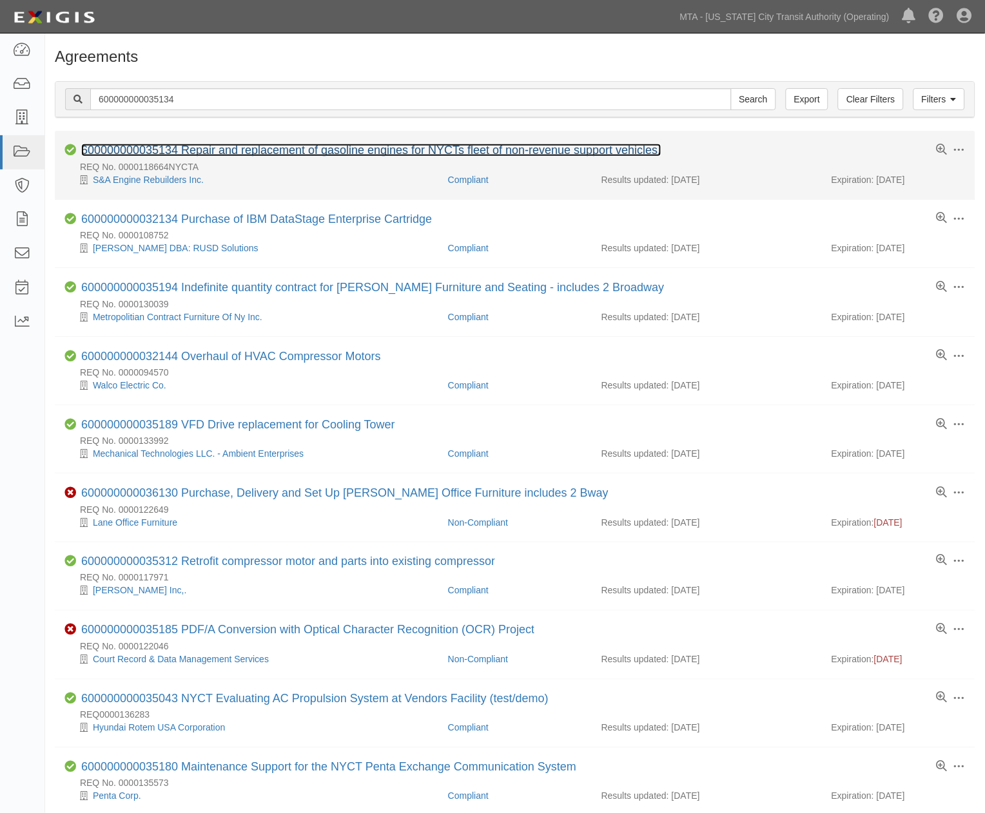
click at [303, 152] on link "600000000035134 Repair and replacement of gasoline engines for NYCTs fleet of n…" at bounding box center [371, 150] width 580 height 13
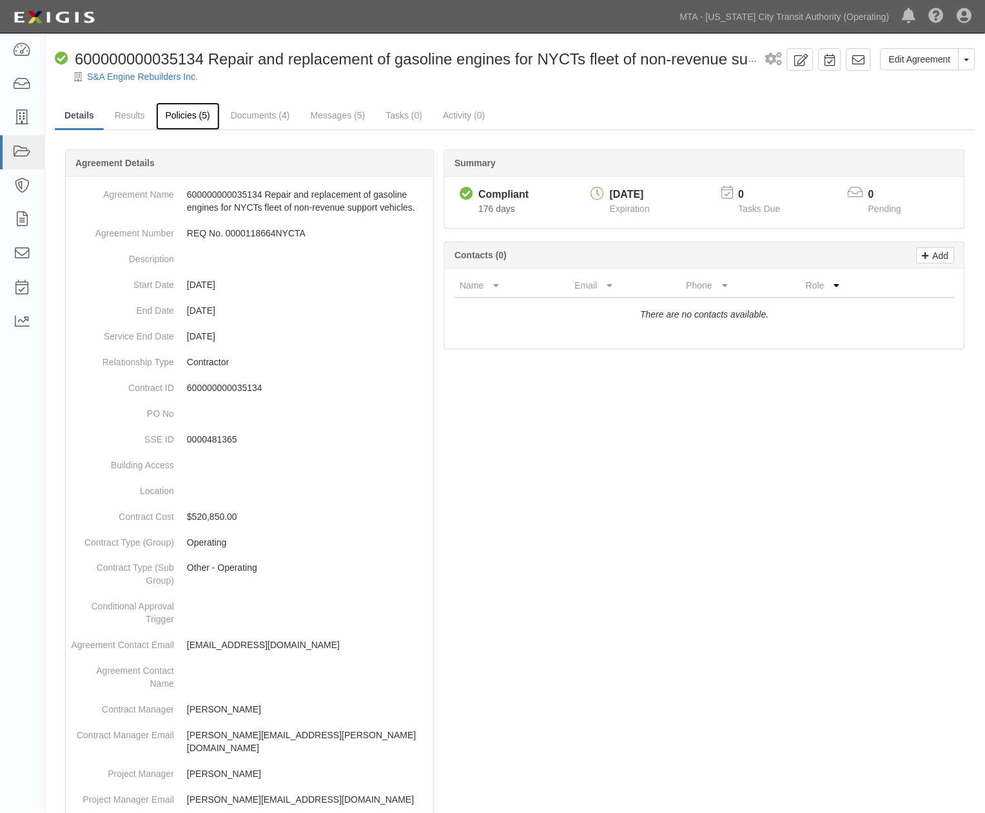
click at [196, 114] on link "Policies (5)" at bounding box center [188, 116] width 64 height 28
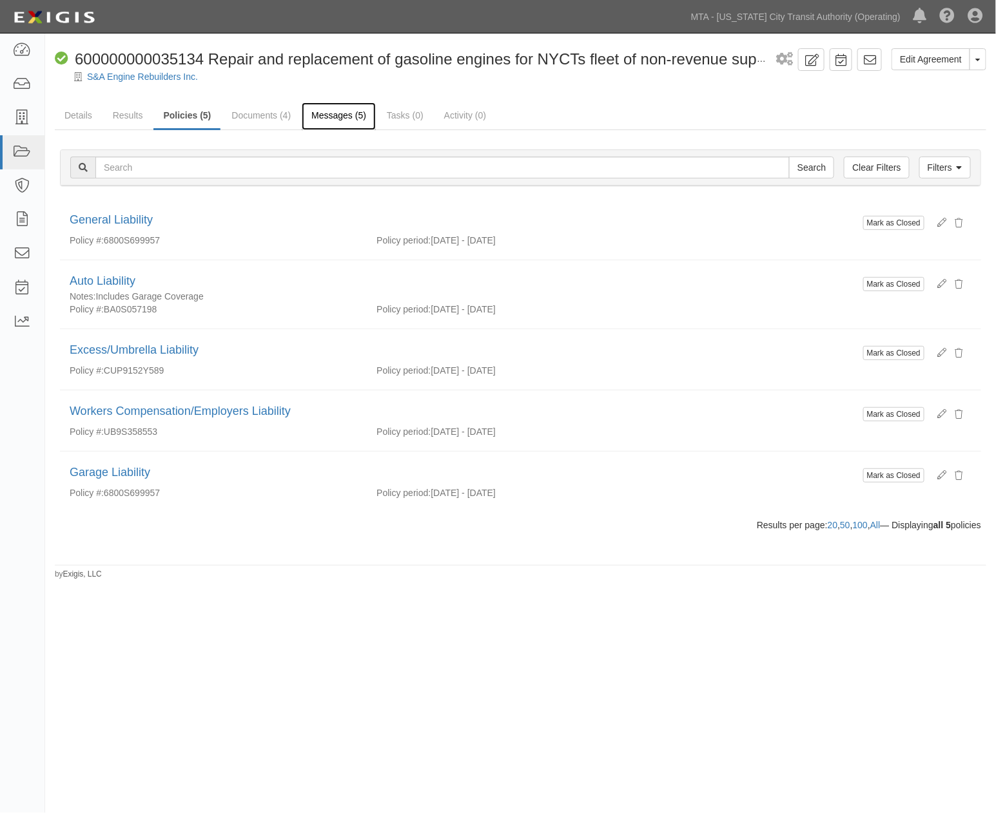
click at [320, 113] on link "Messages (5)" at bounding box center [339, 116] width 74 height 28
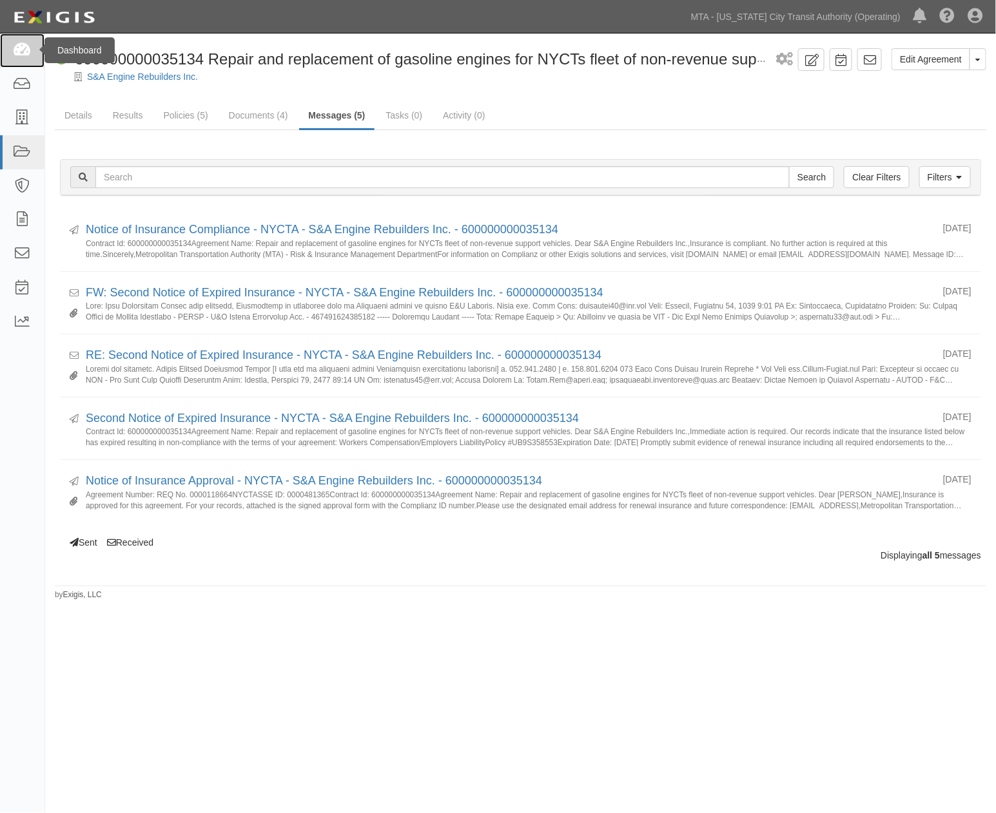
click at [23, 50] on icon at bounding box center [22, 50] width 18 height 15
click at [189, 118] on link "Policies (5)" at bounding box center [185, 116] width 64 height 28
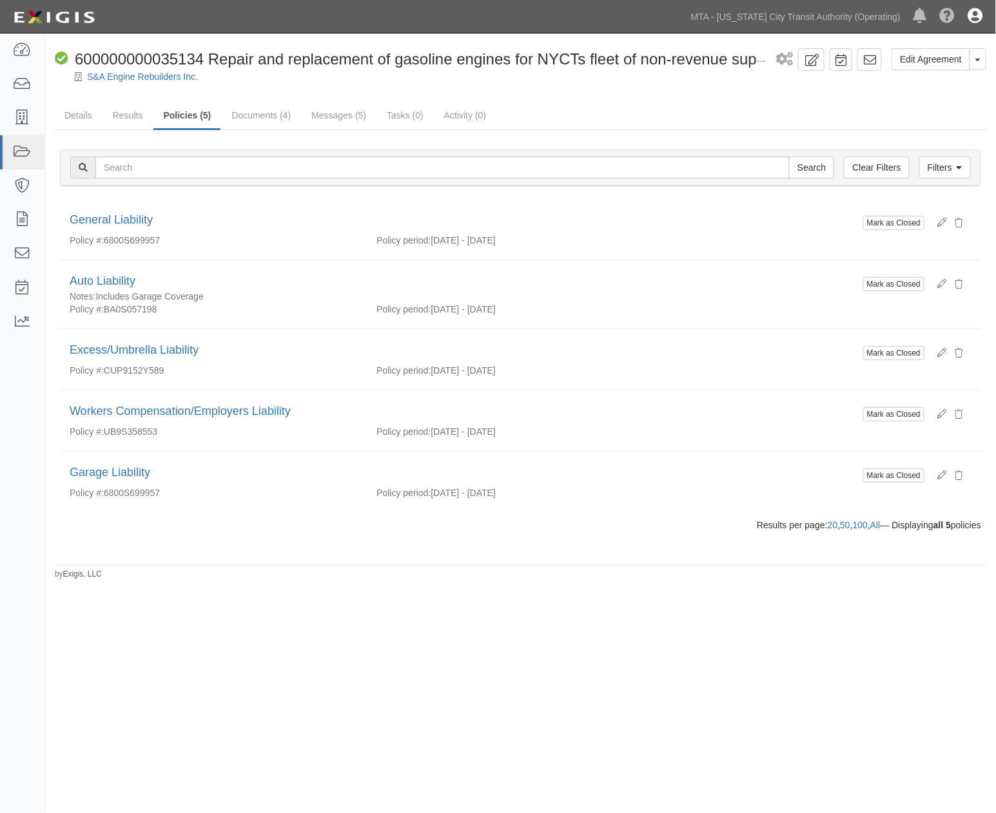
click at [978, 14] on icon at bounding box center [975, 16] width 15 height 15
click at [906, 79] on link "Sign Out" at bounding box center [938, 76] width 102 height 26
